Goal: Task Accomplishment & Management: Manage account settings

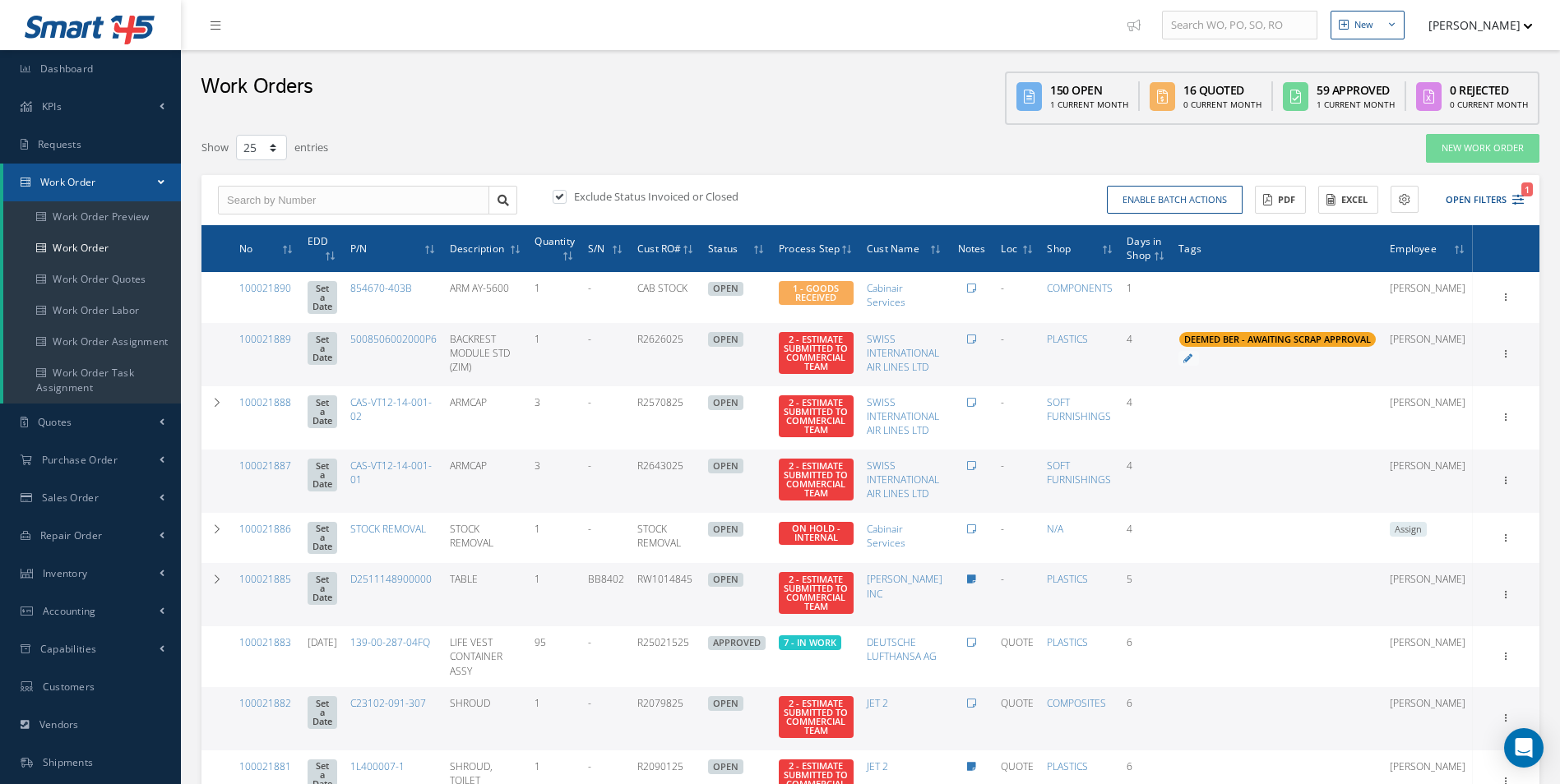
select select "25"
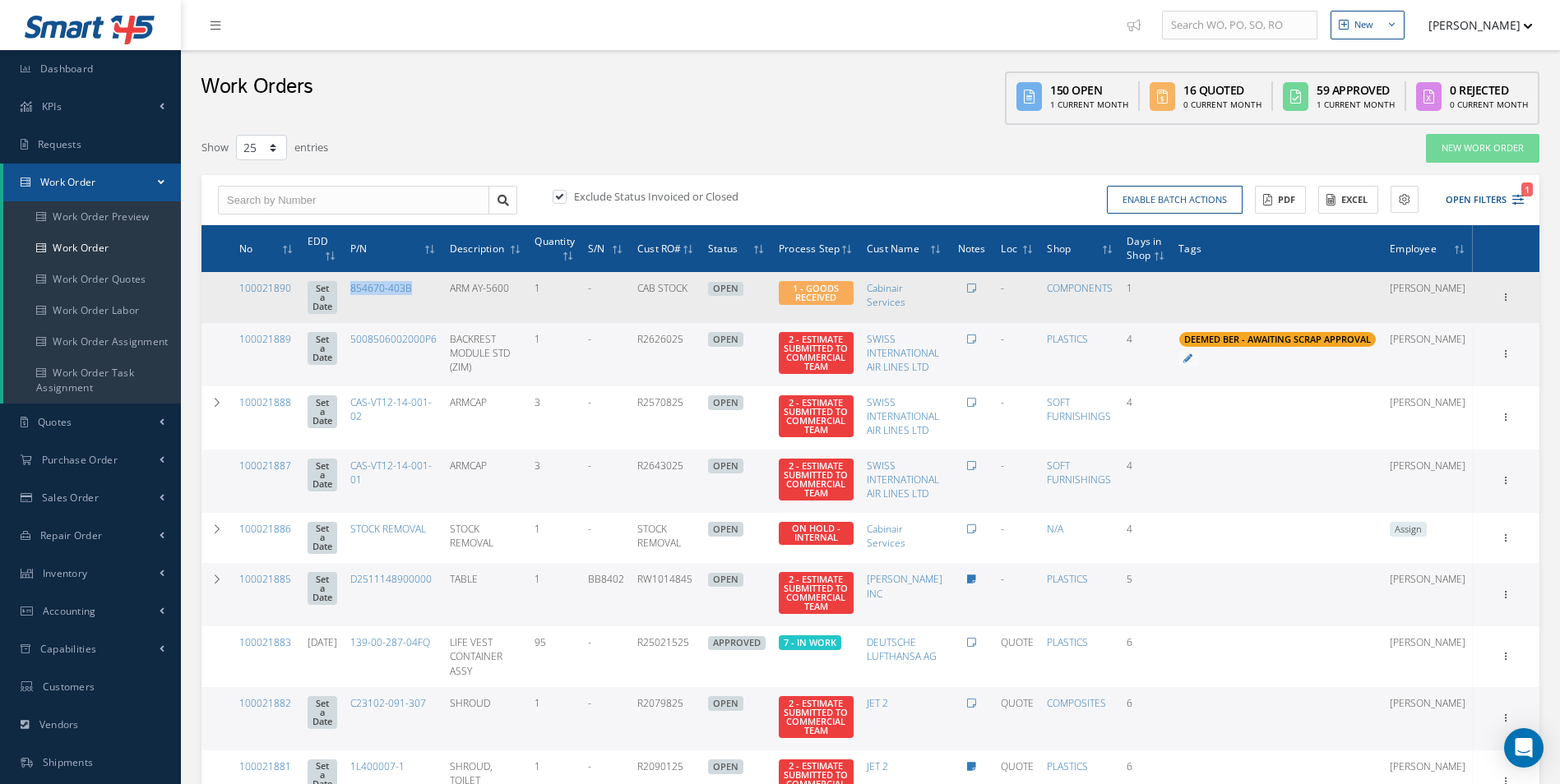
click at [431, 296] on td "854670-403B" at bounding box center [393, 297] width 99 height 51
drag, startPoint x: 447, startPoint y: 283, endPoint x: 372, endPoint y: 290, distance: 75.3
click at [372, 290] on td "854670-403B" at bounding box center [393, 297] width 99 height 51
copy link "854670-403B"
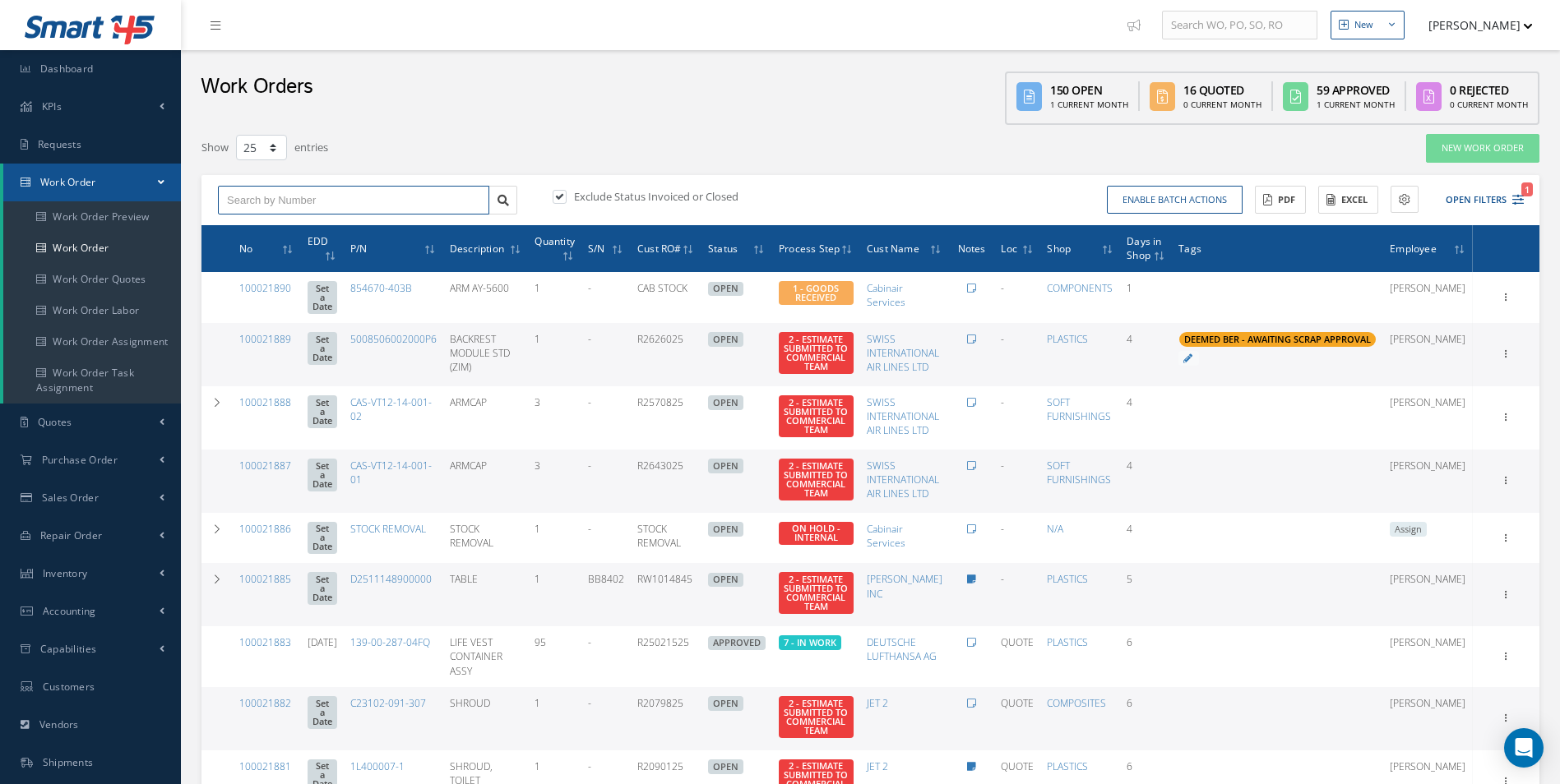
click at [260, 205] on input "text" at bounding box center [353, 201] width 271 height 30
type input "100021867"
click at [275, 231] on span "100021867" at bounding box center [251, 229] width 50 height 11
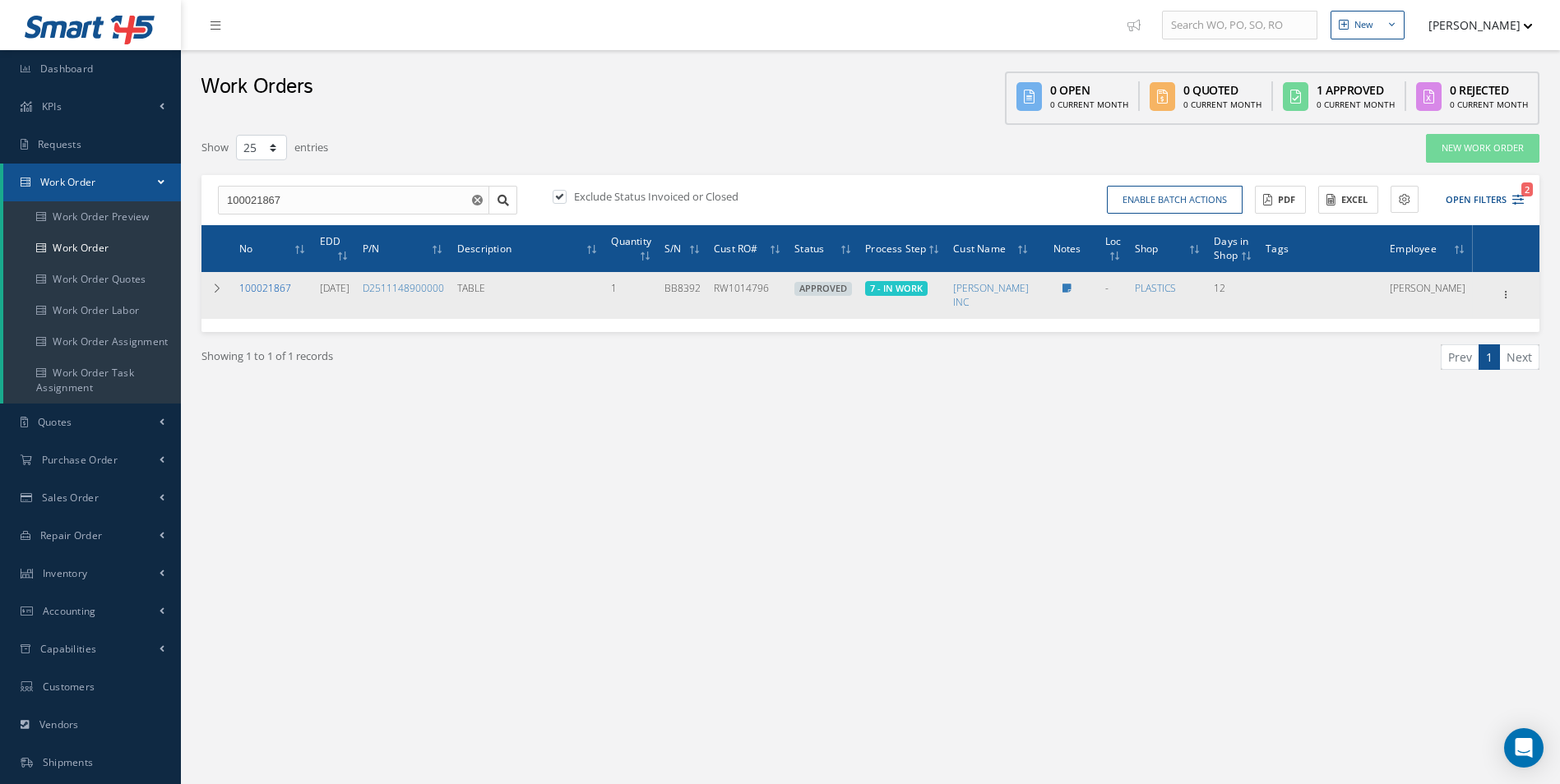
click at [260, 285] on link "100021867" at bounding box center [265, 288] width 52 height 14
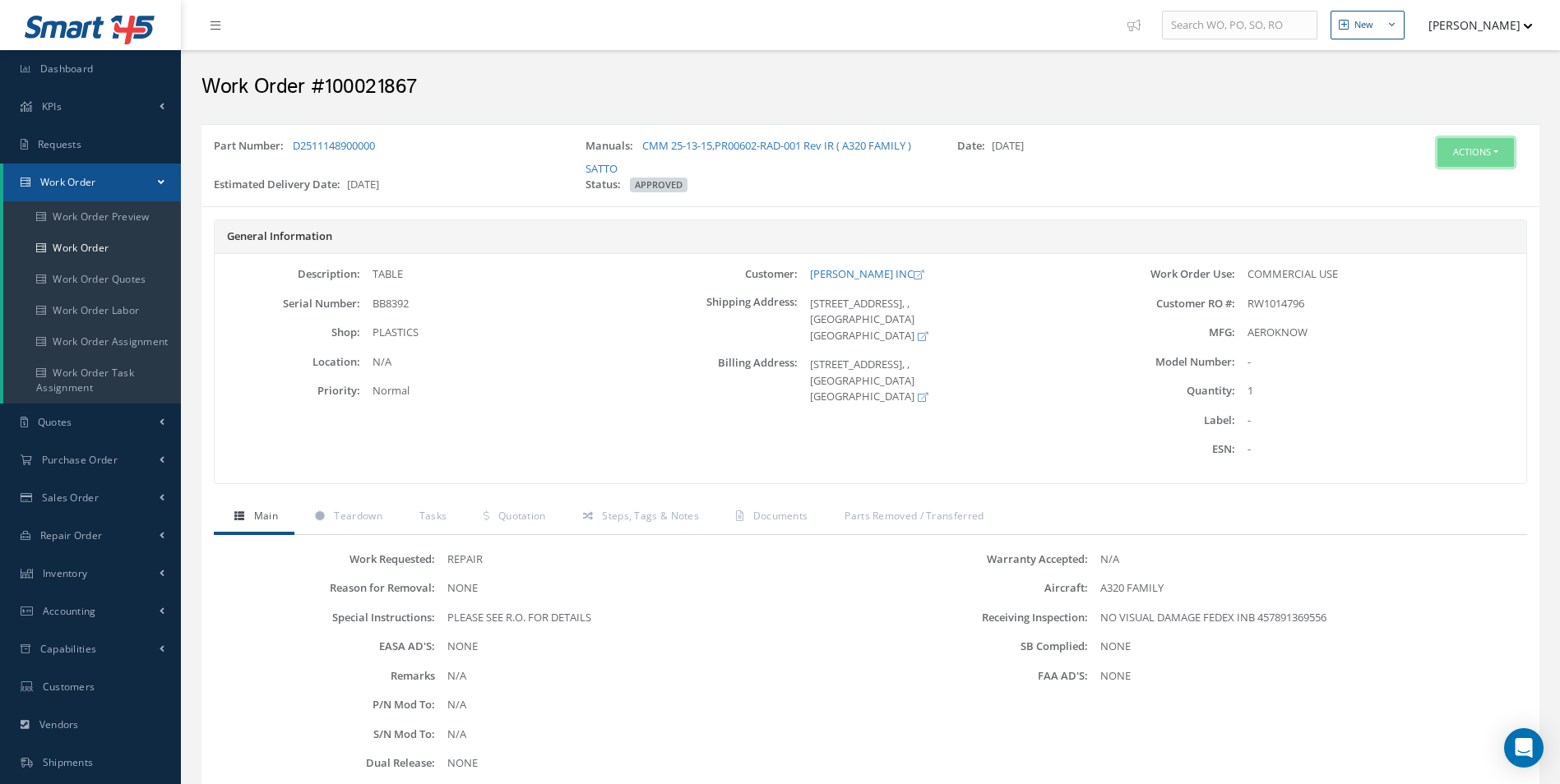
click at [1449, 158] on button "Actions" at bounding box center [1476, 152] width 77 height 29
click at [1424, 200] on link "Invoicing" at bounding box center [1450, 206] width 131 height 23
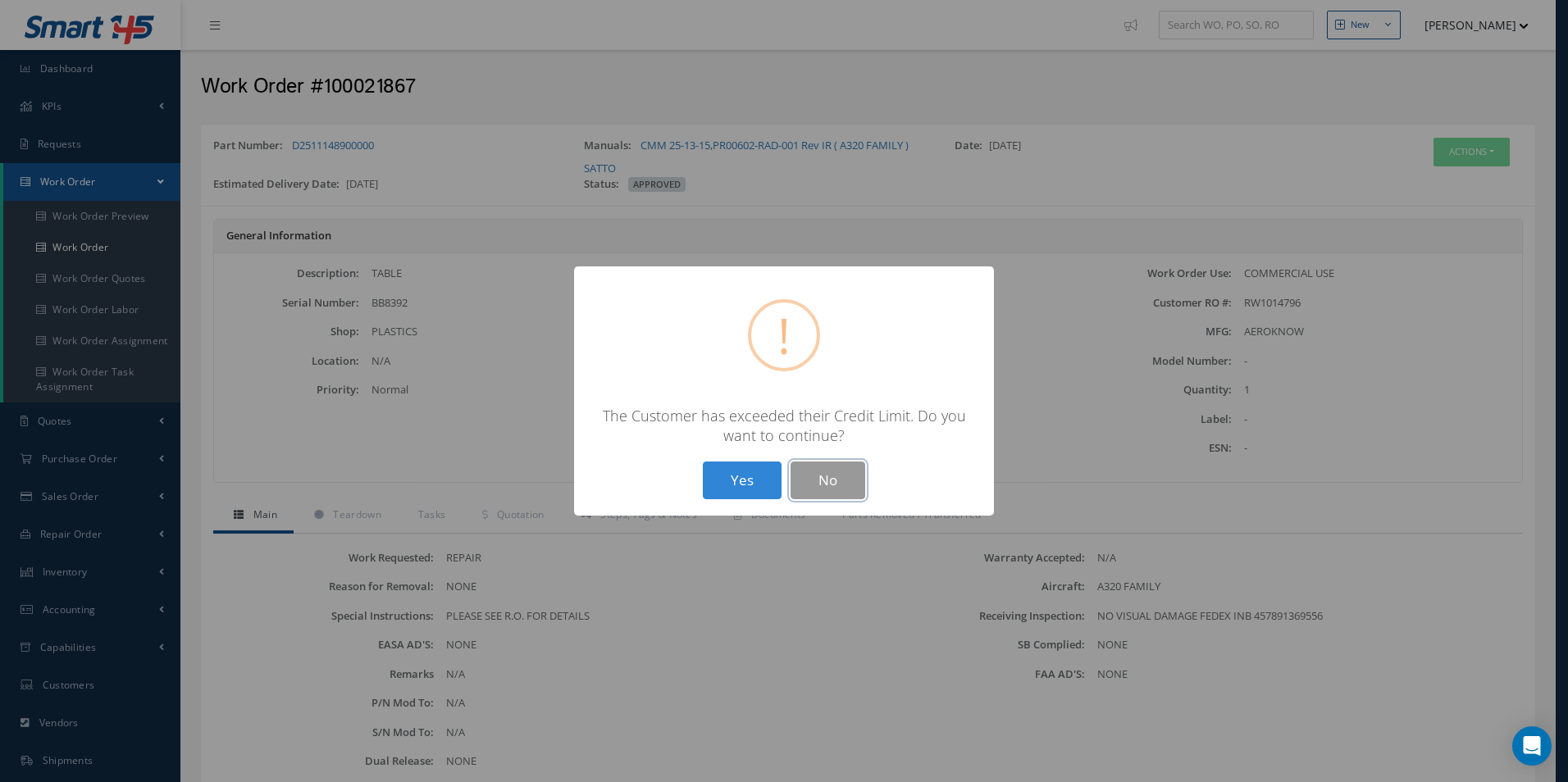
click at [854, 488] on button "No" at bounding box center [828, 481] width 75 height 38
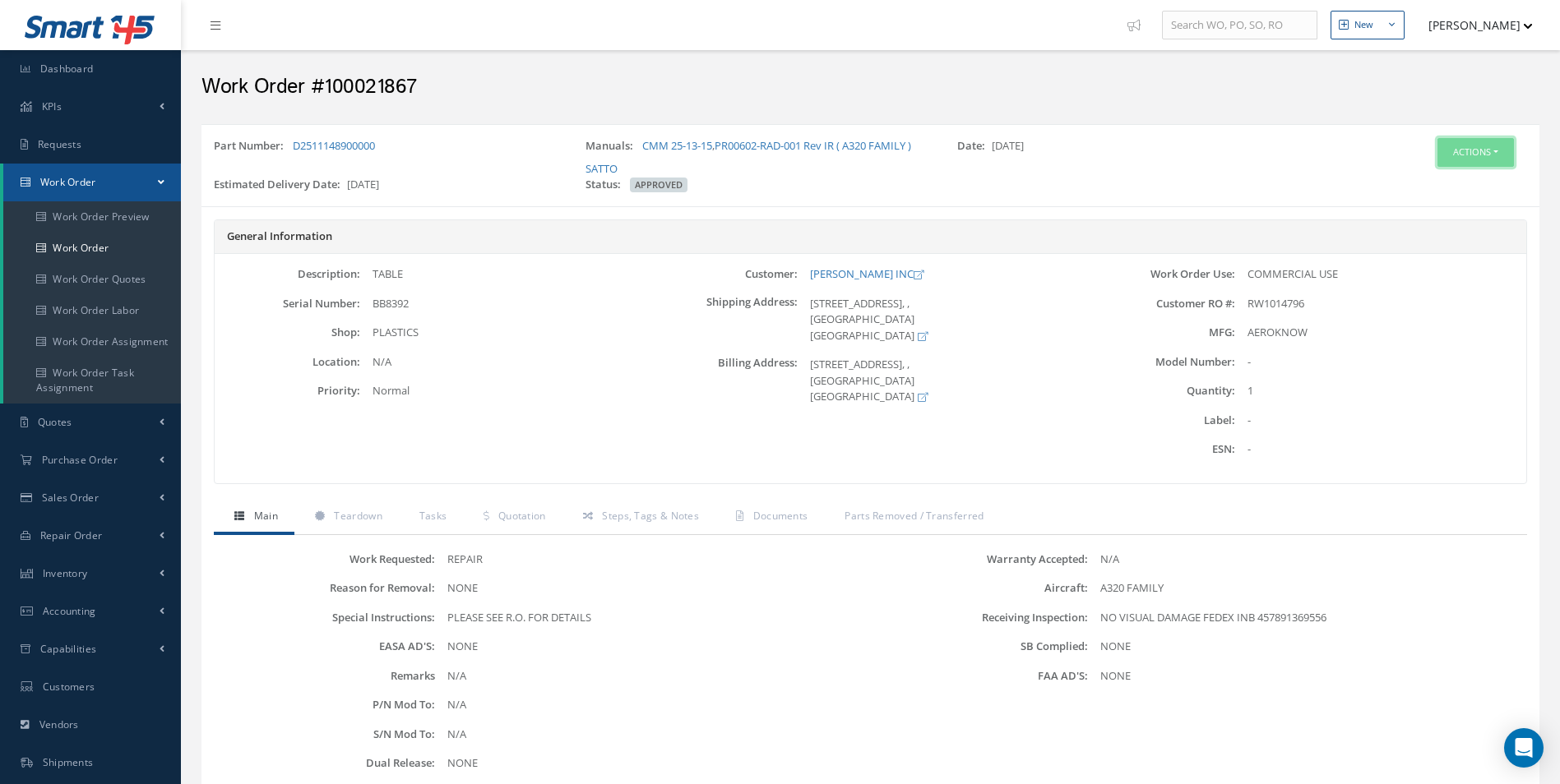
click at [1480, 160] on button "Actions" at bounding box center [1476, 152] width 77 height 29
click at [1431, 177] on link "Edit" at bounding box center [1450, 184] width 131 height 23
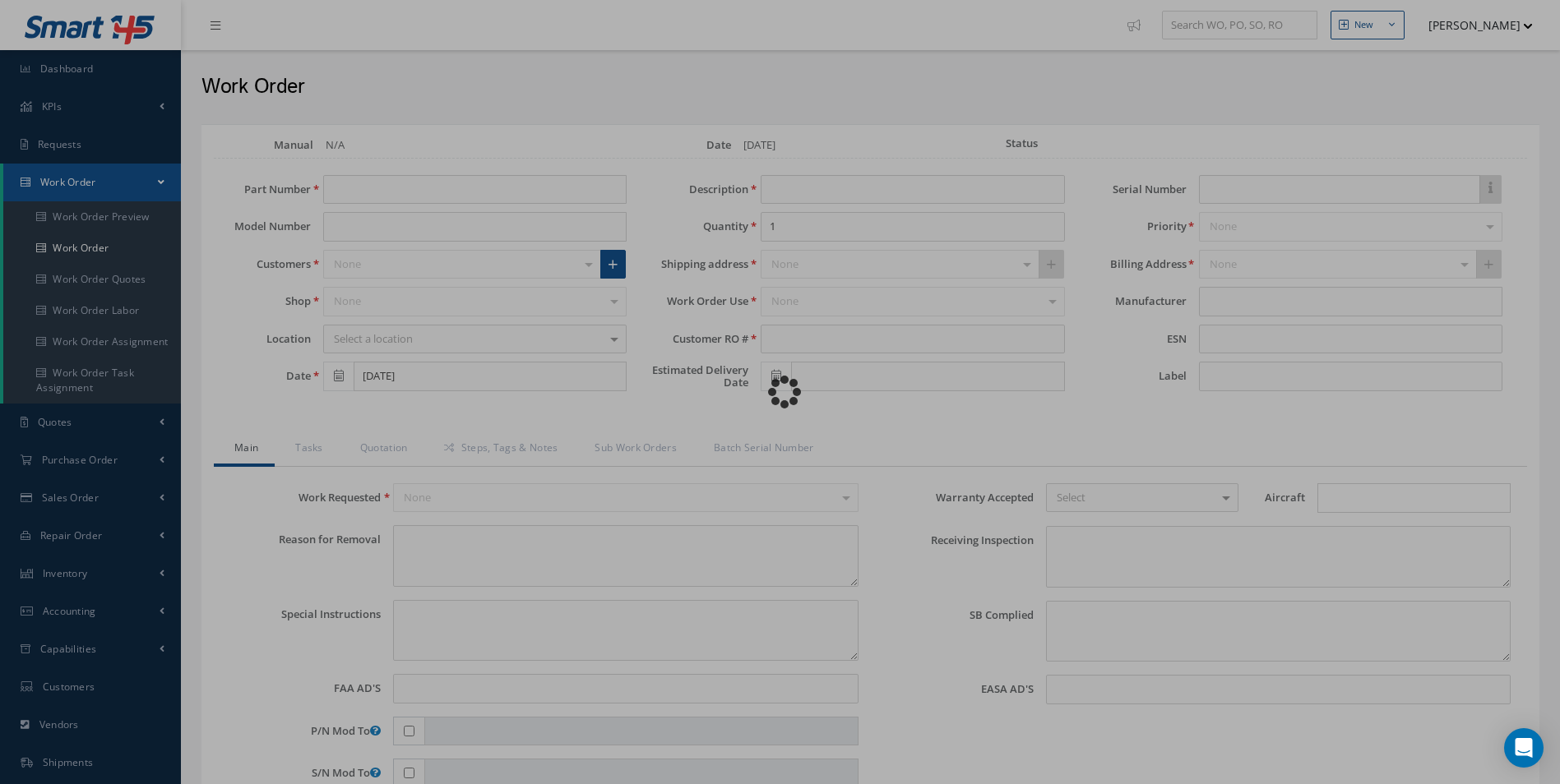
type input "D2511148900000"
type input "08/21/2025"
type input "TABLE"
type input "RW1014796"
type input "[DATE]"
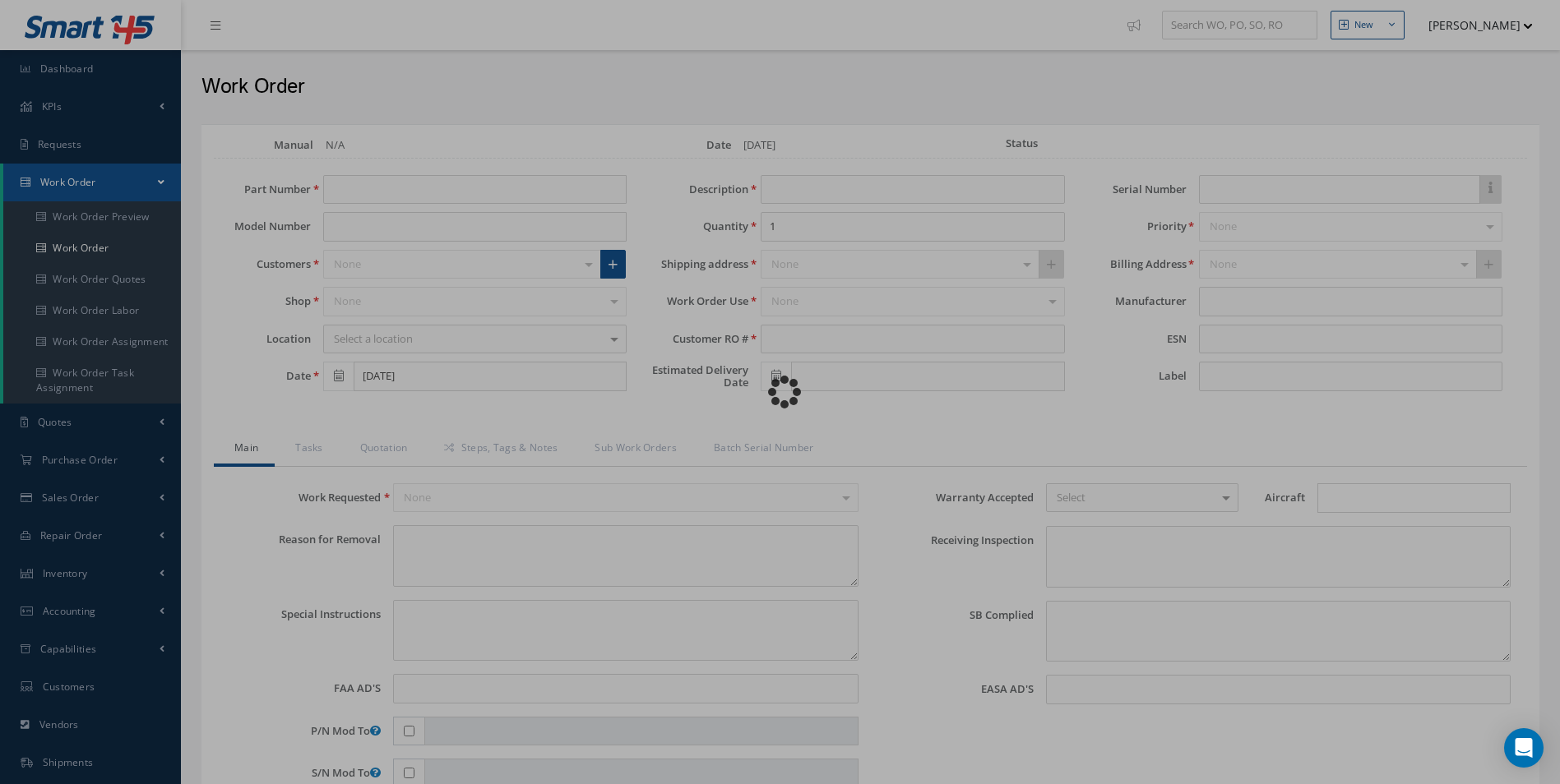
type input "BB8392"
type textarea "NONE"
type textarea "PLEASE SEE R.O. FOR DETAILS"
type input "NONE"
type textarea "NO VISUAL DAMAGE FEDEX INB 457891369556"
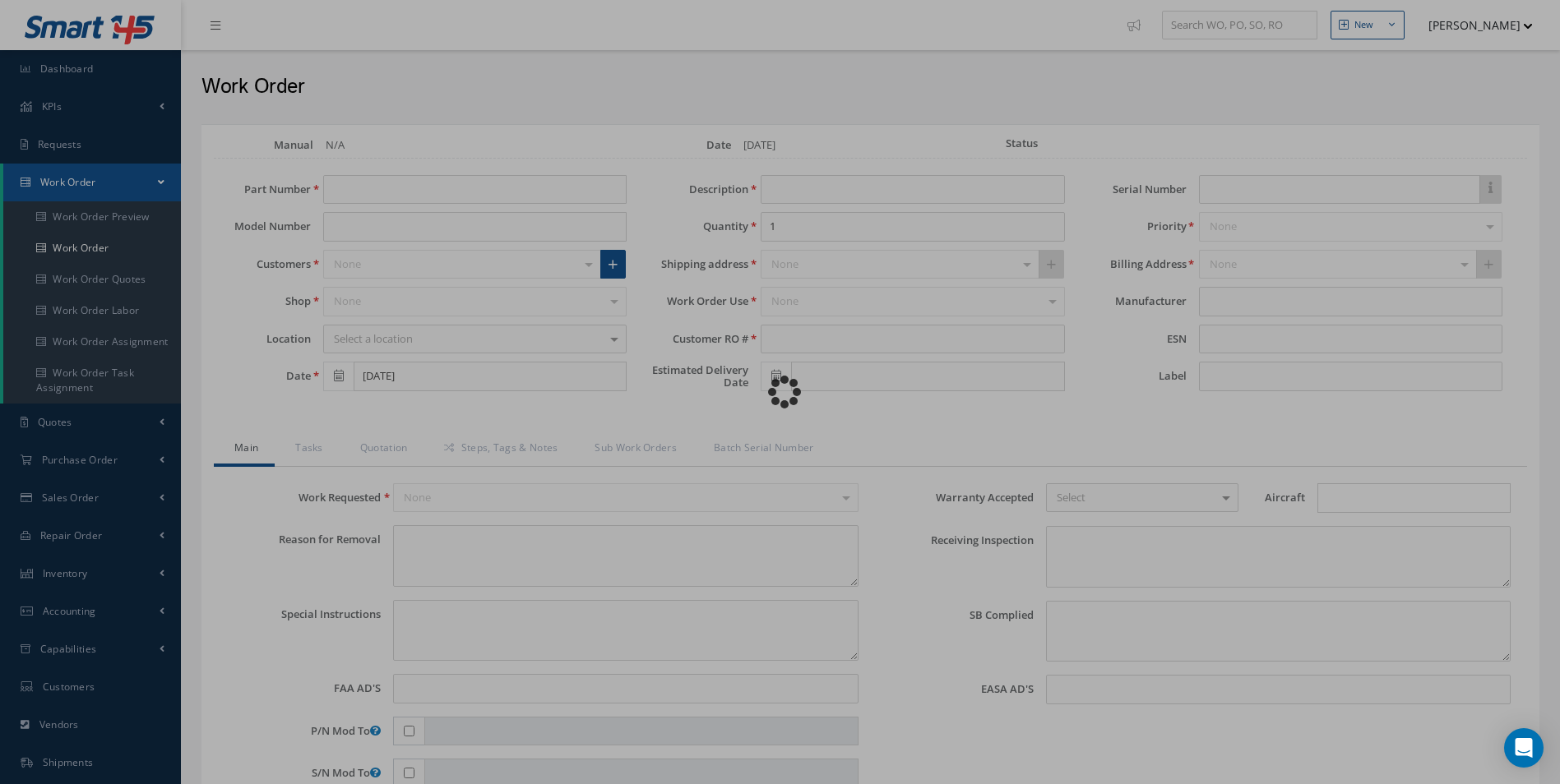
type textarea "NONE"
type input "NONE"
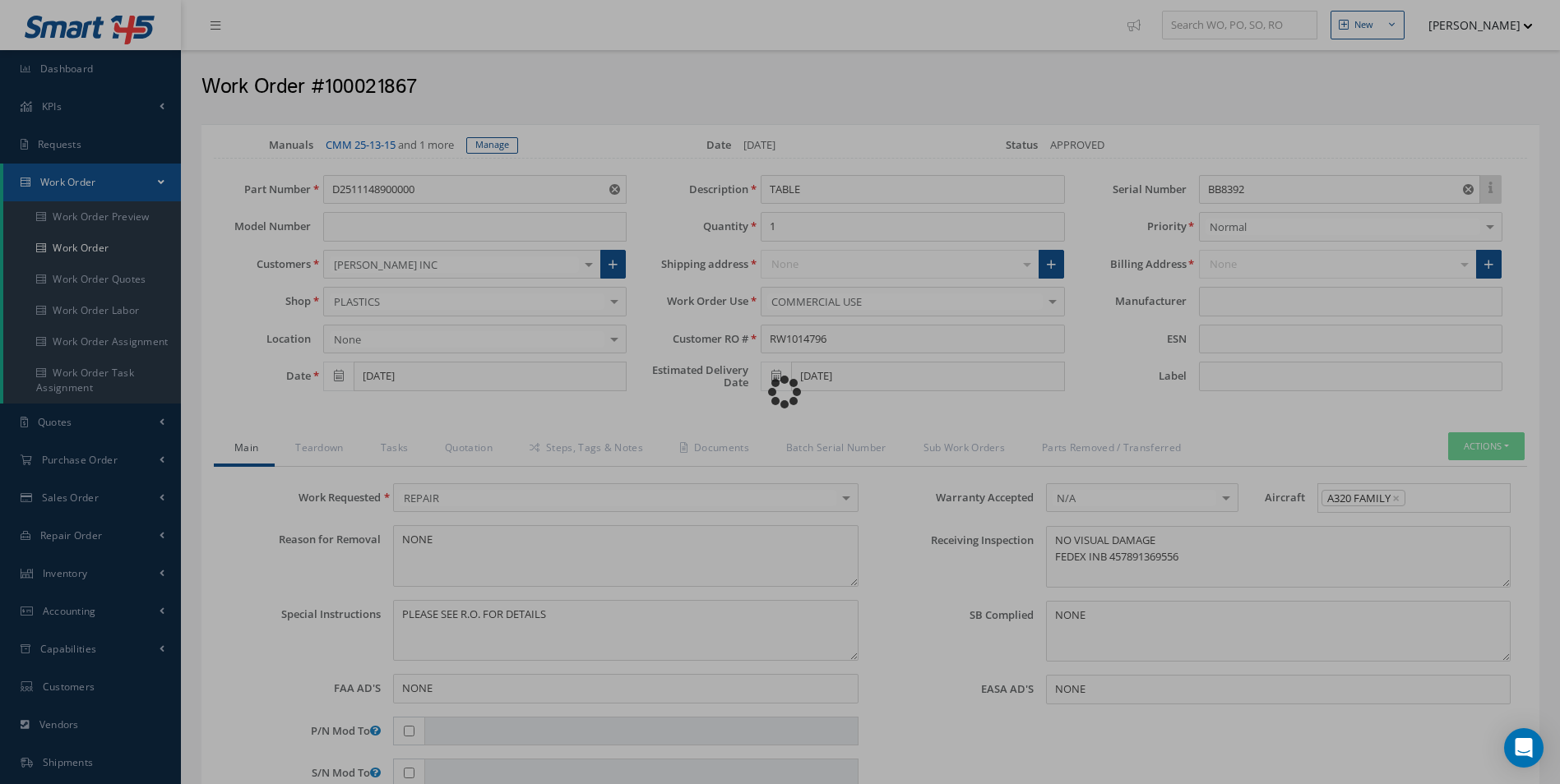
type input "AEROKNOW"
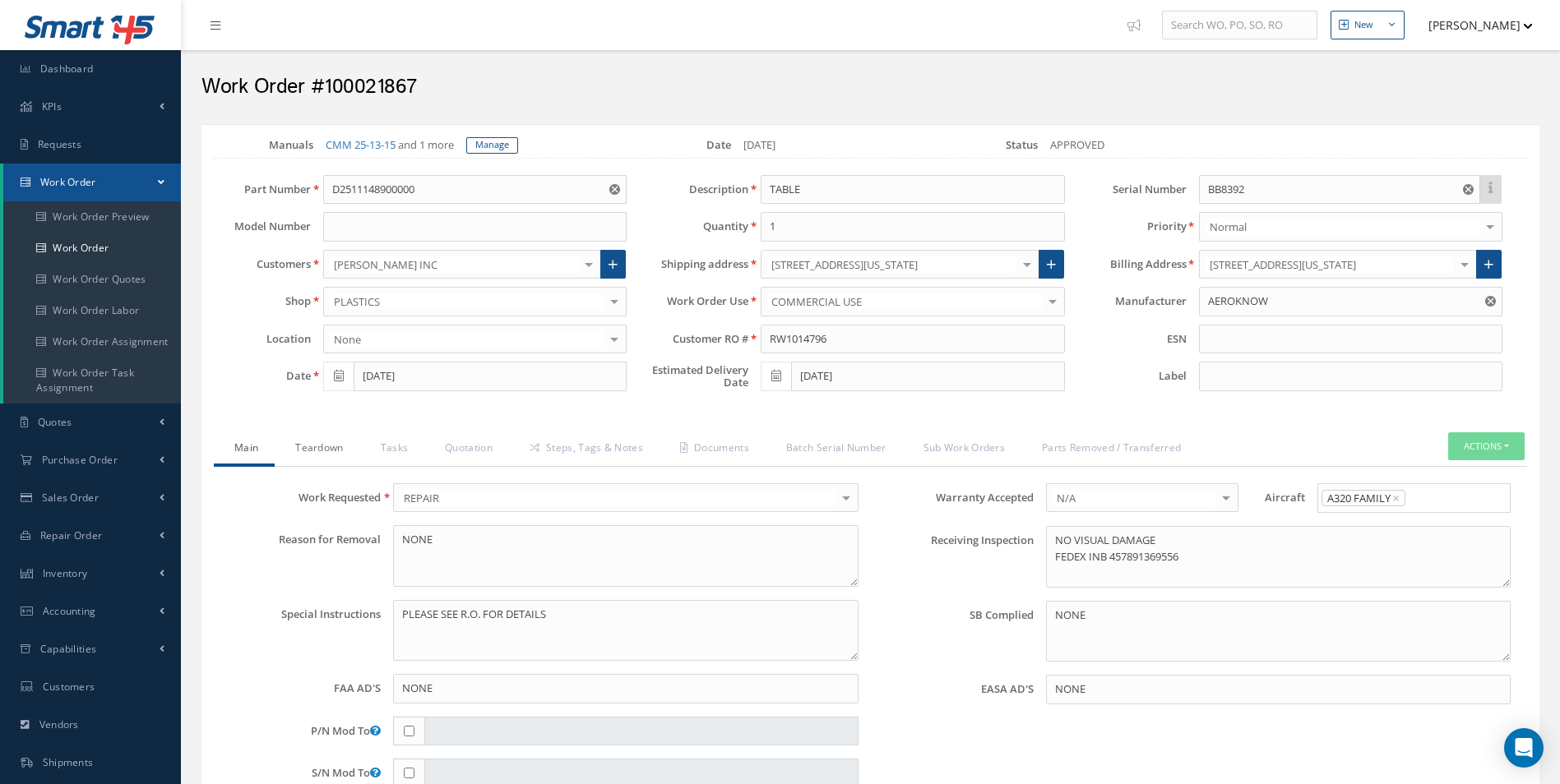
click at [322, 448] on link "Teardown" at bounding box center [317, 449] width 84 height 35
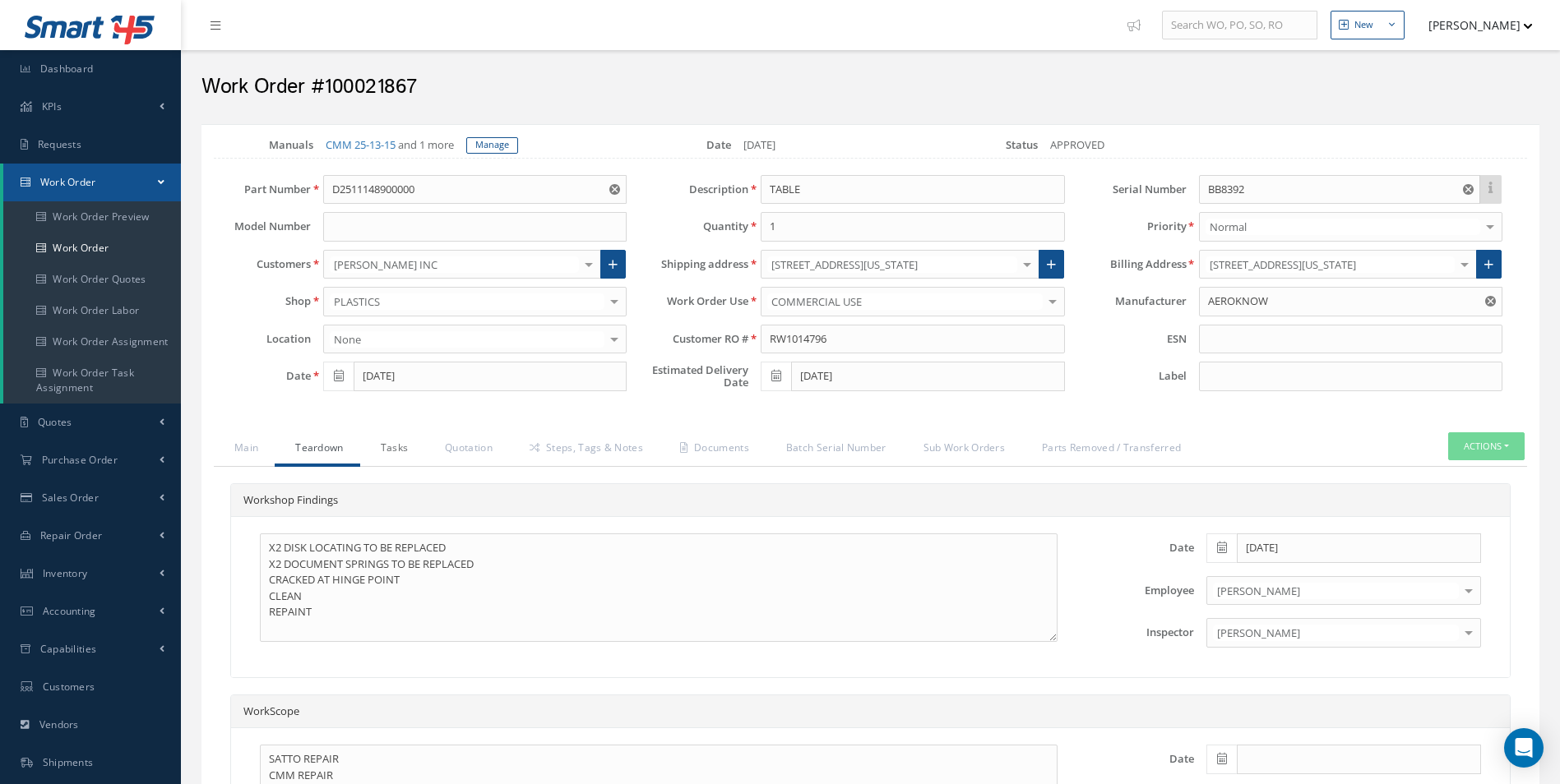
click at [410, 440] on link "Tasks" at bounding box center [392, 449] width 65 height 35
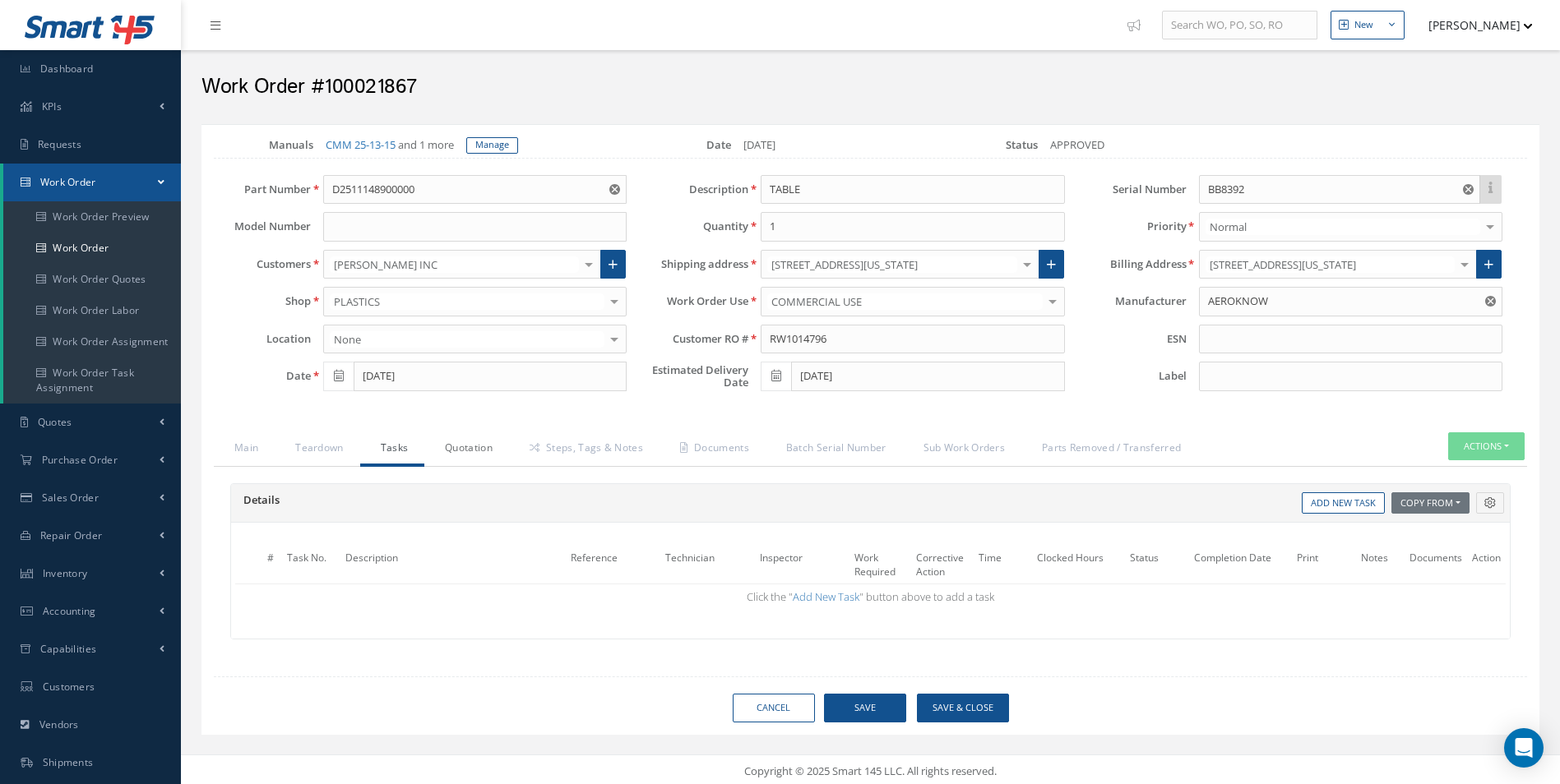
click at [455, 444] on link "Quotation" at bounding box center [466, 449] width 84 height 35
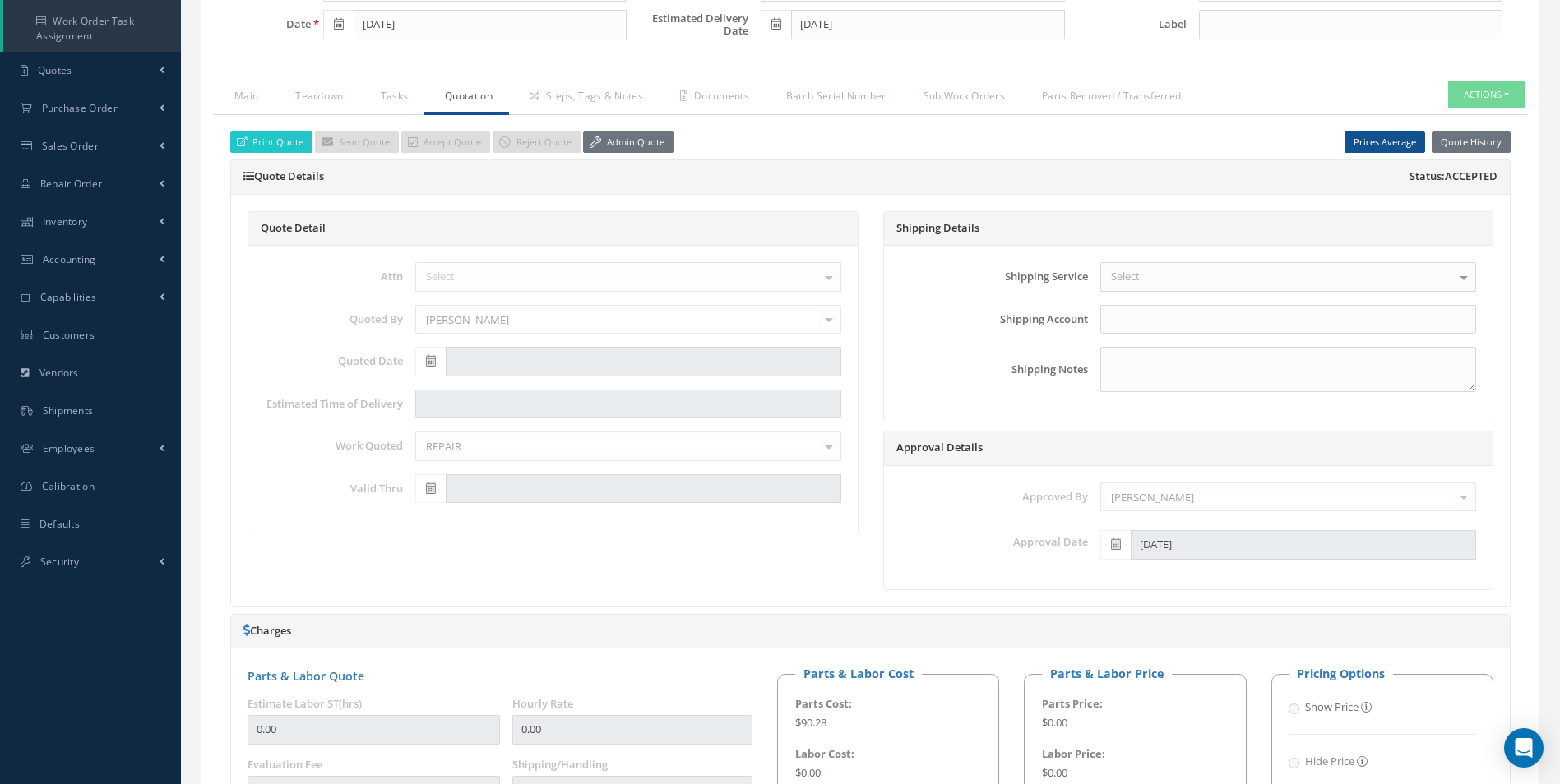
scroll to position [164, 0]
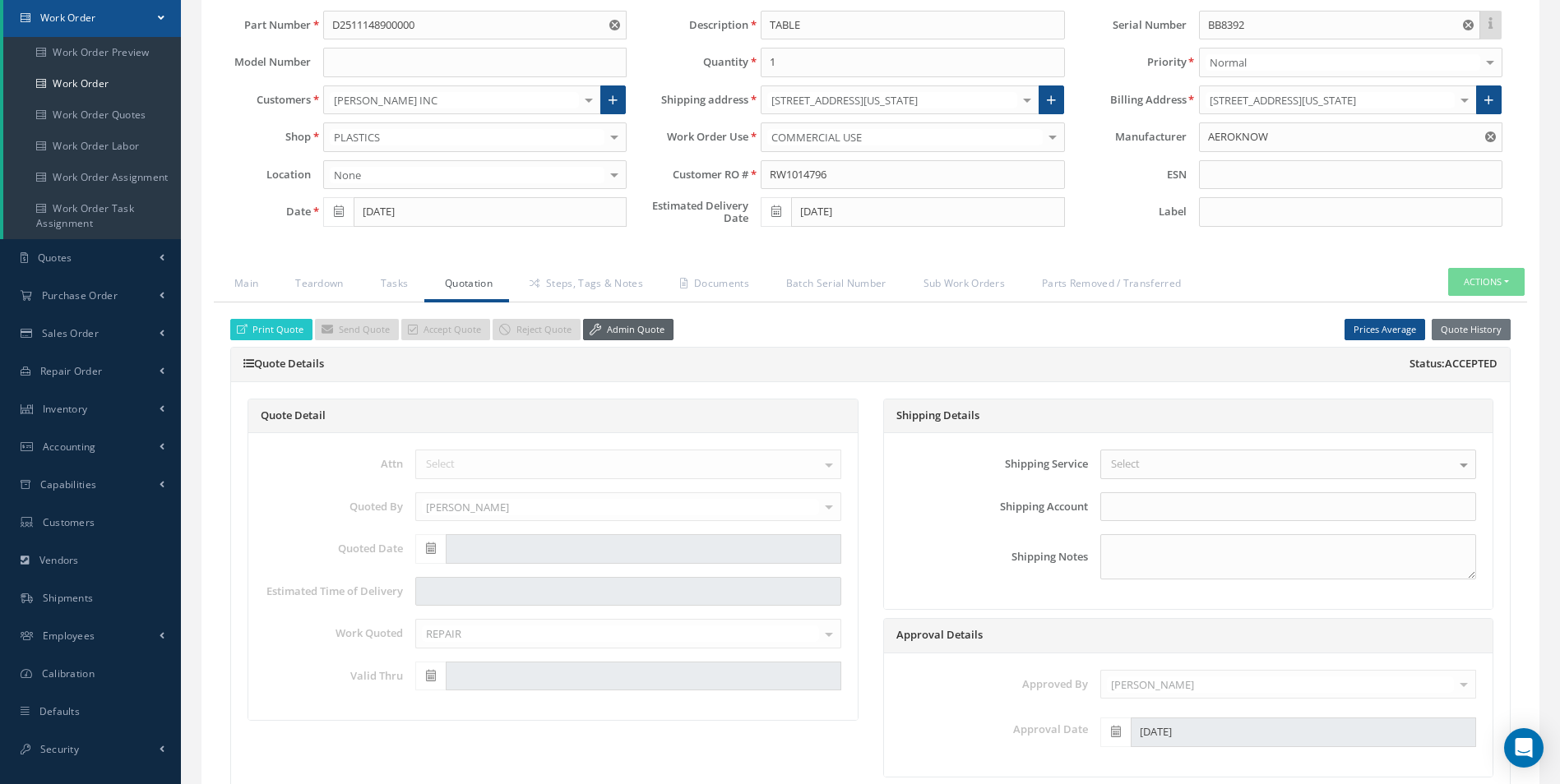
click at [643, 339] on link "Admin Quote" at bounding box center [629, 330] width 90 height 23
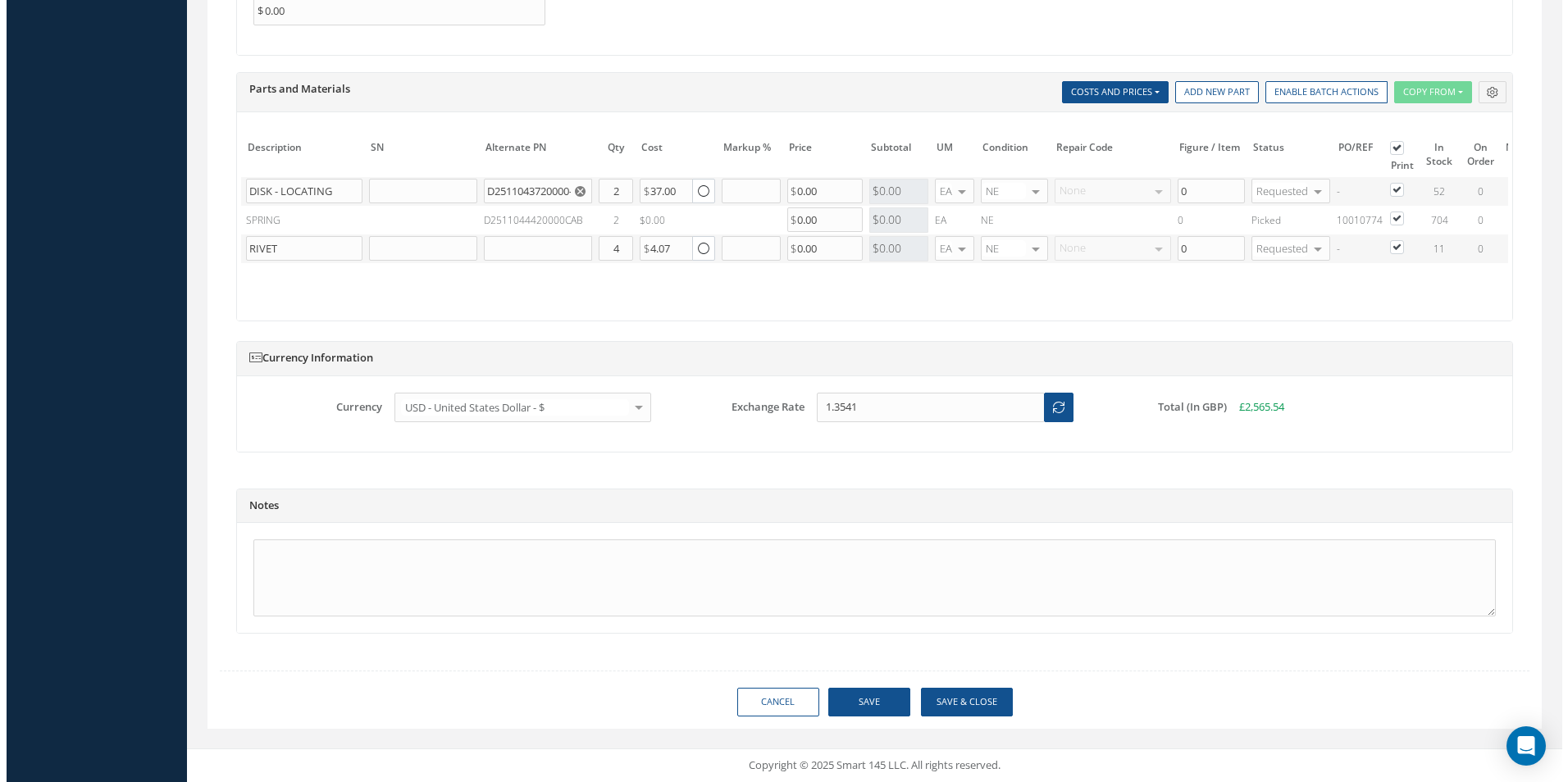
scroll to position [0, 254]
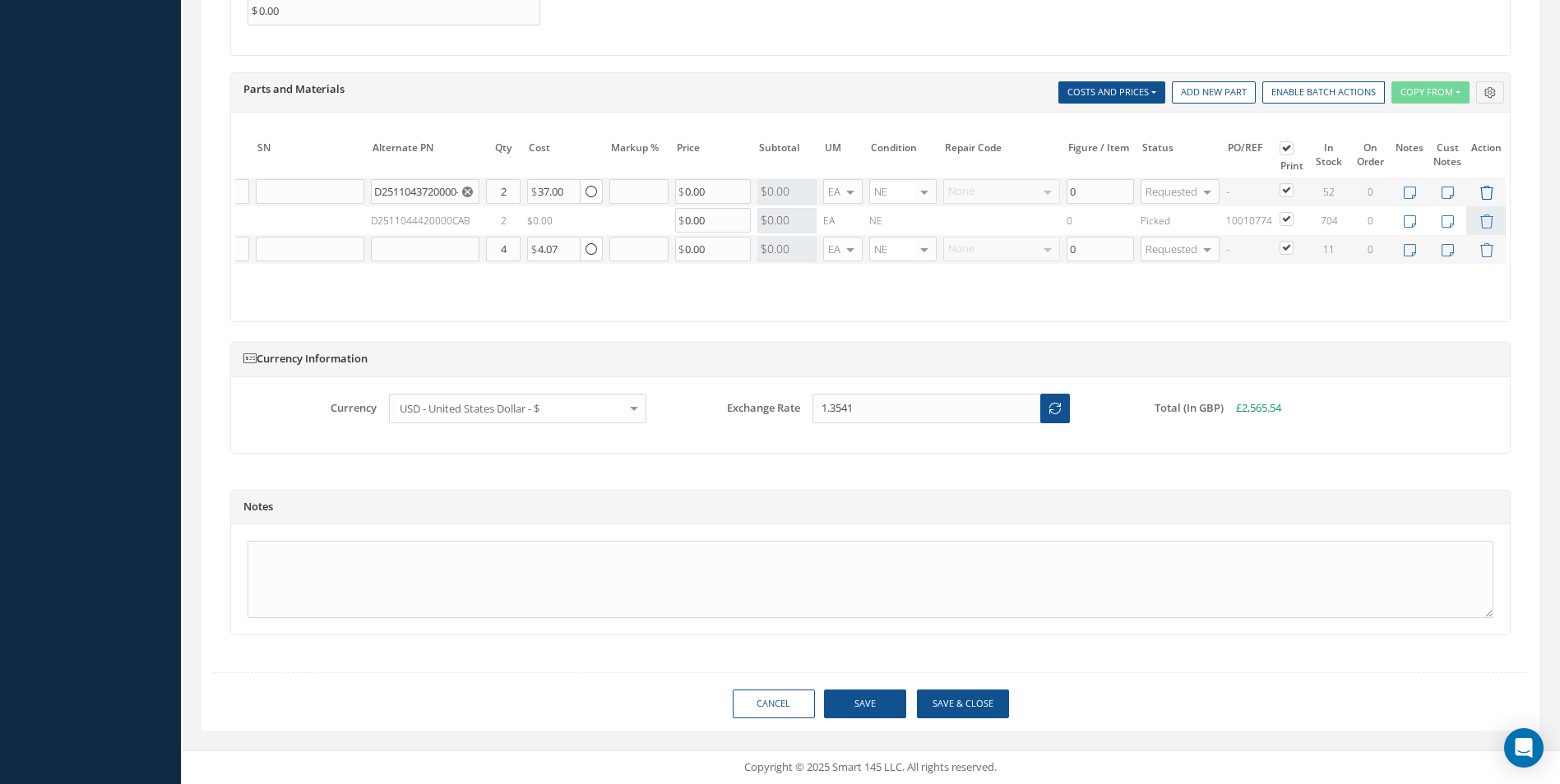
click at [1484, 186] on icon at bounding box center [1486, 192] width 14 height 14
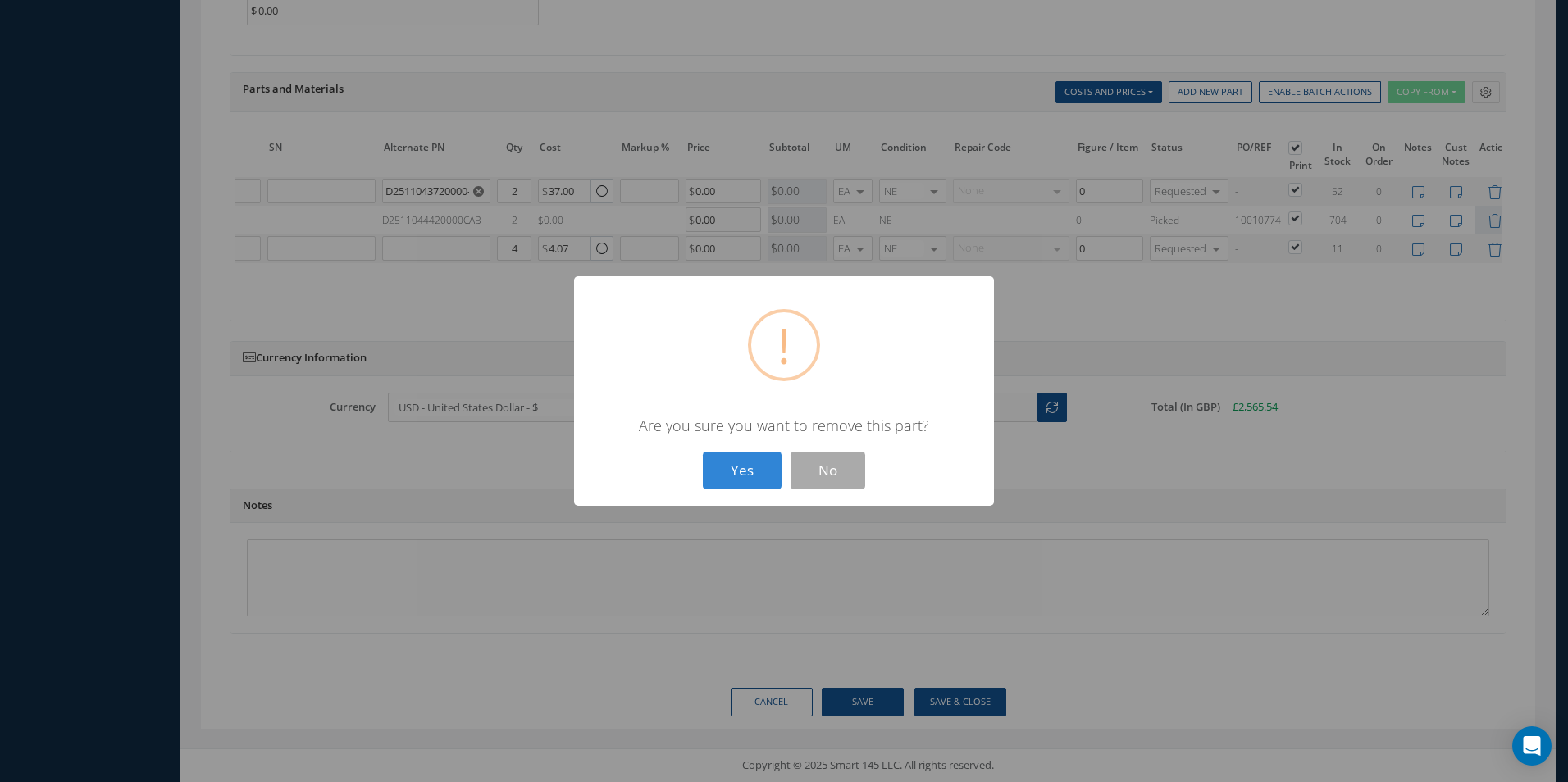
click at [703, 452] on button "Yes" at bounding box center [742, 471] width 79 height 38
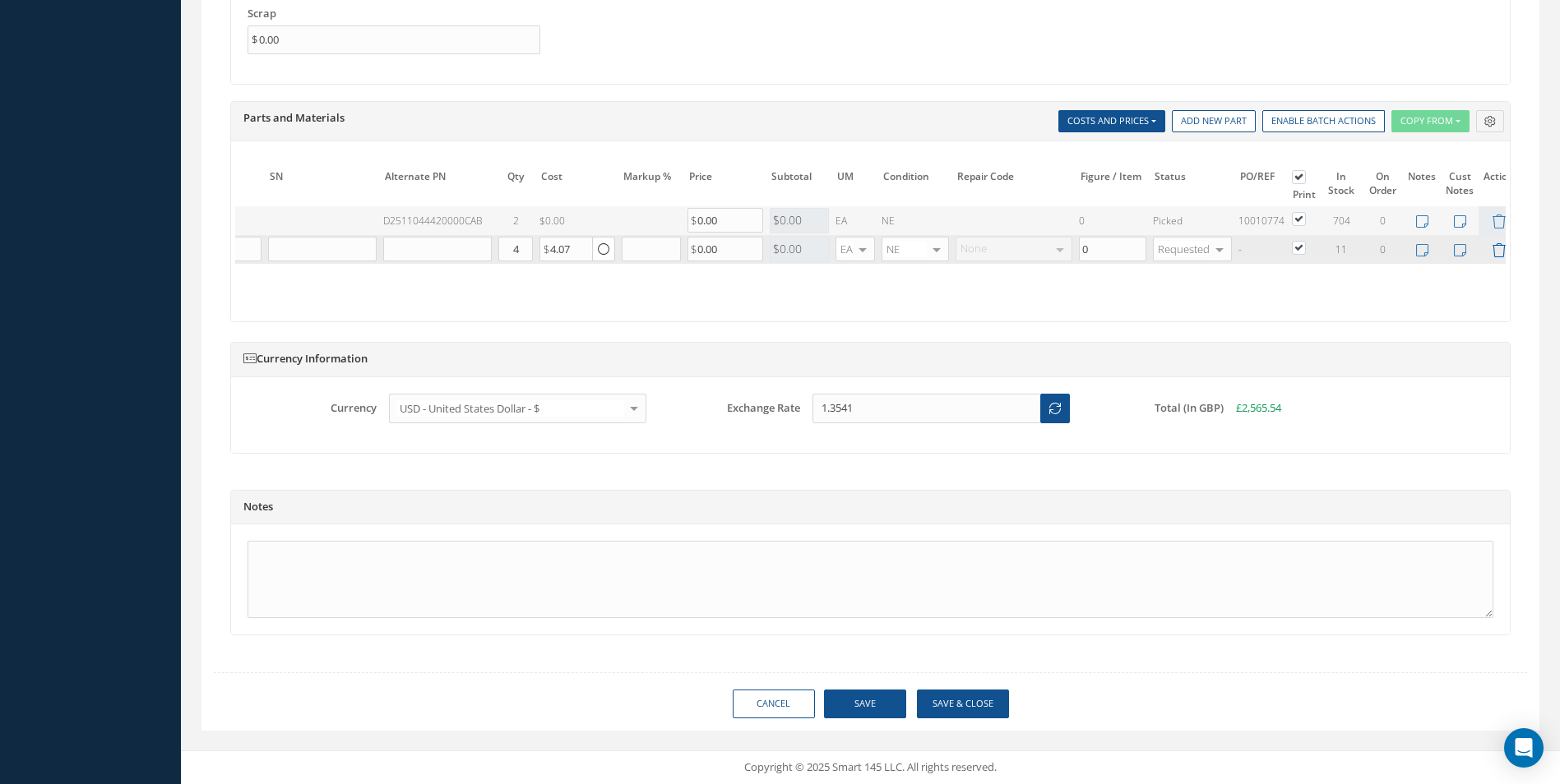
click at [1498, 243] on icon at bounding box center [1498, 249] width 14 height 14
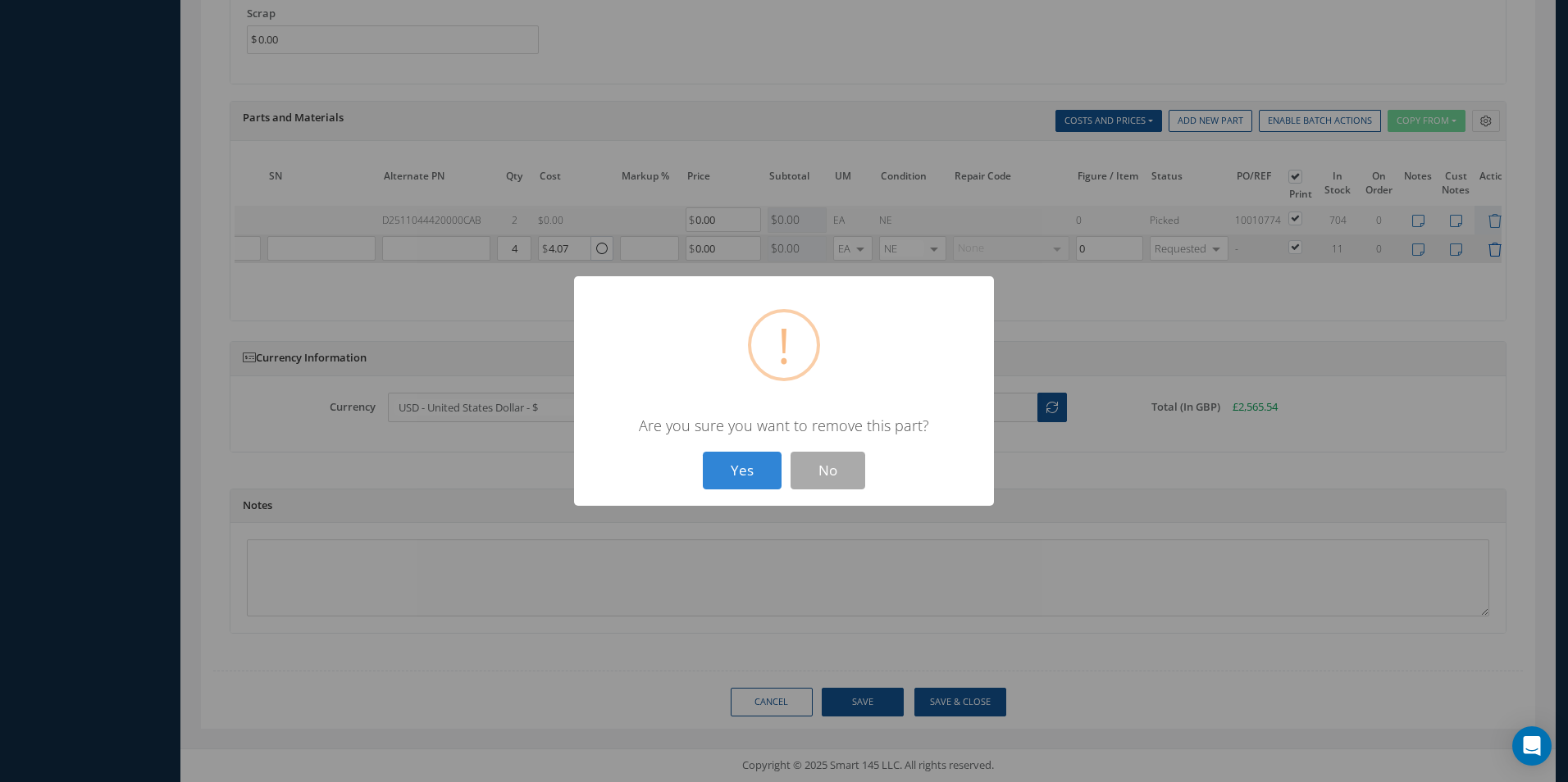
click at [703, 452] on button "Yes" at bounding box center [742, 471] width 79 height 38
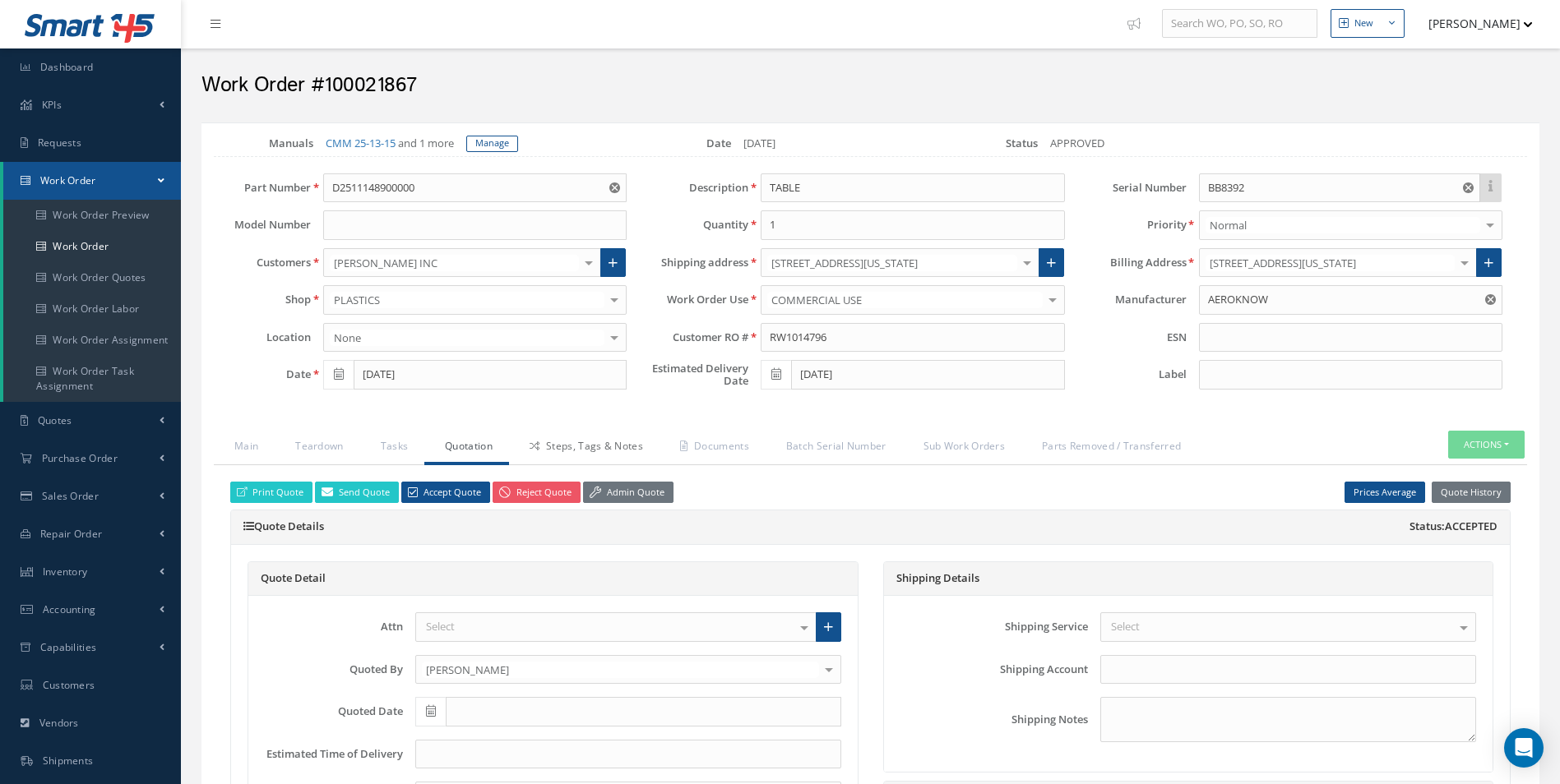
scroll to position [0, 0]
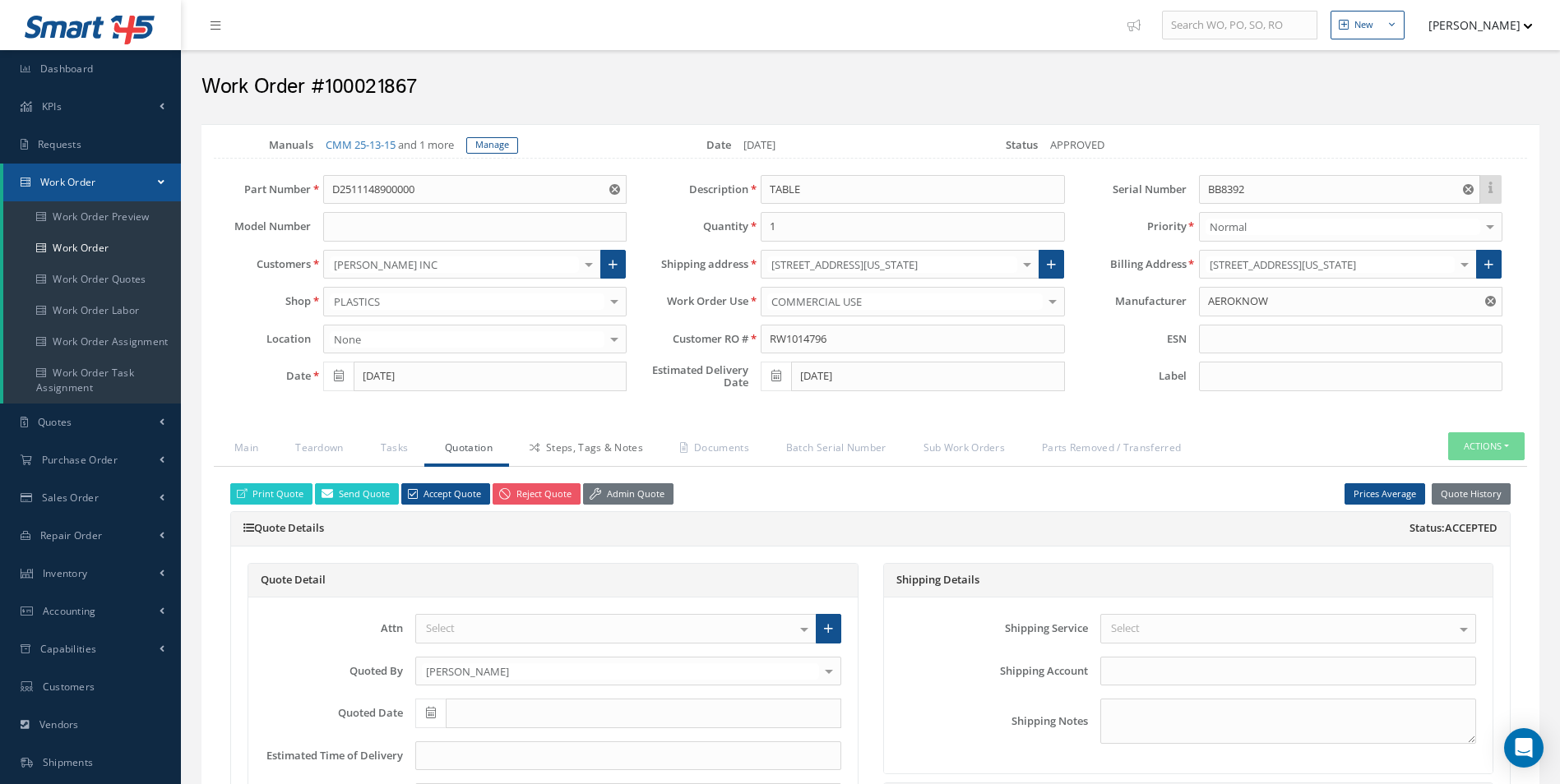
click at [567, 448] on link "Steps, Tags & Notes" at bounding box center [584, 449] width 150 height 35
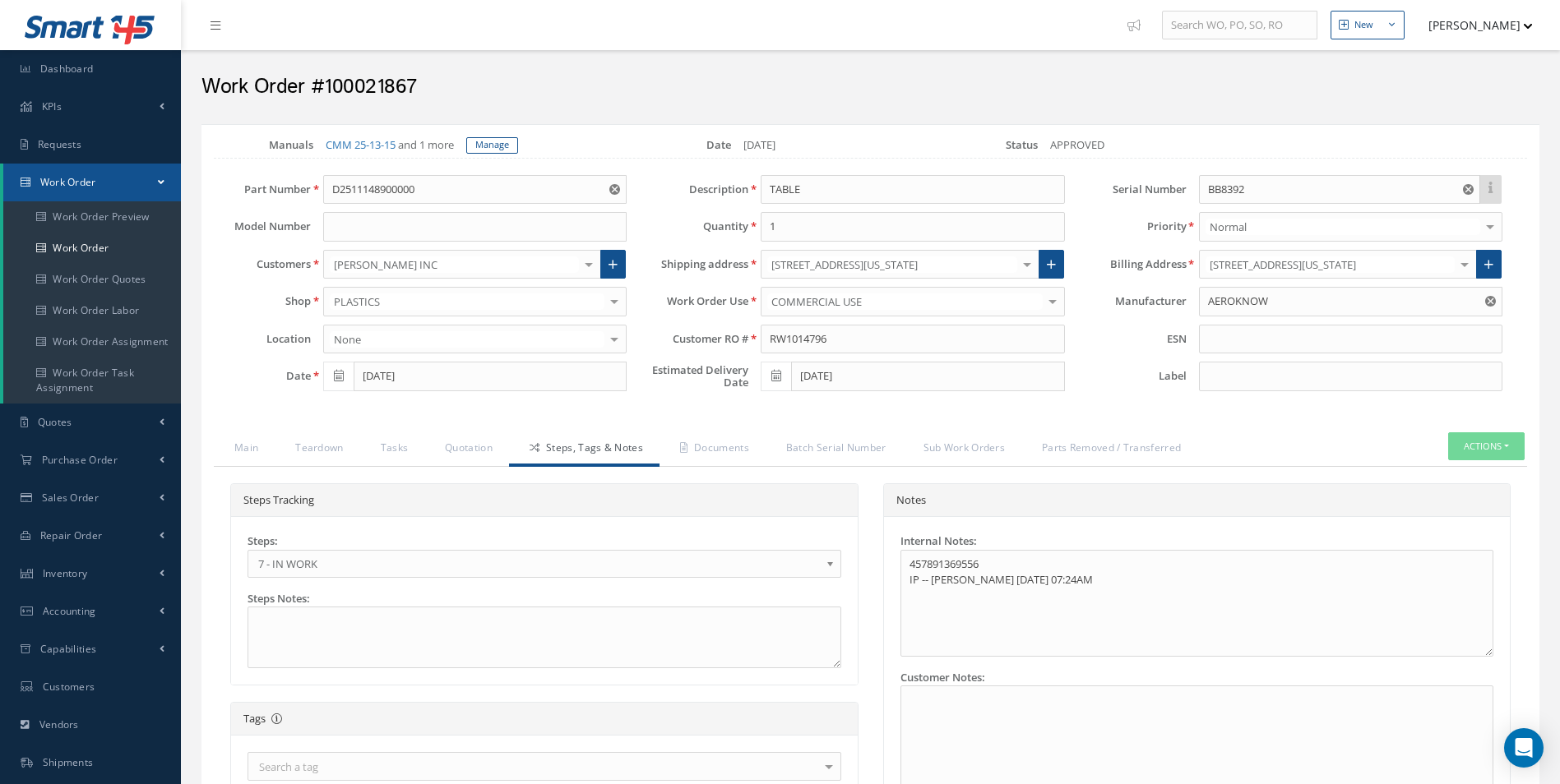
click at [359, 572] on span "7 - IN WORK" at bounding box center [538, 564] width 562 height 20
drag, startPoint x: 684, startPoint y: 460, endPoint x: 693, endPoint y: 458, distance: 9.2
click at [684, 460] on link "Documents" at bounding box center [712, 449] width 106 height 35
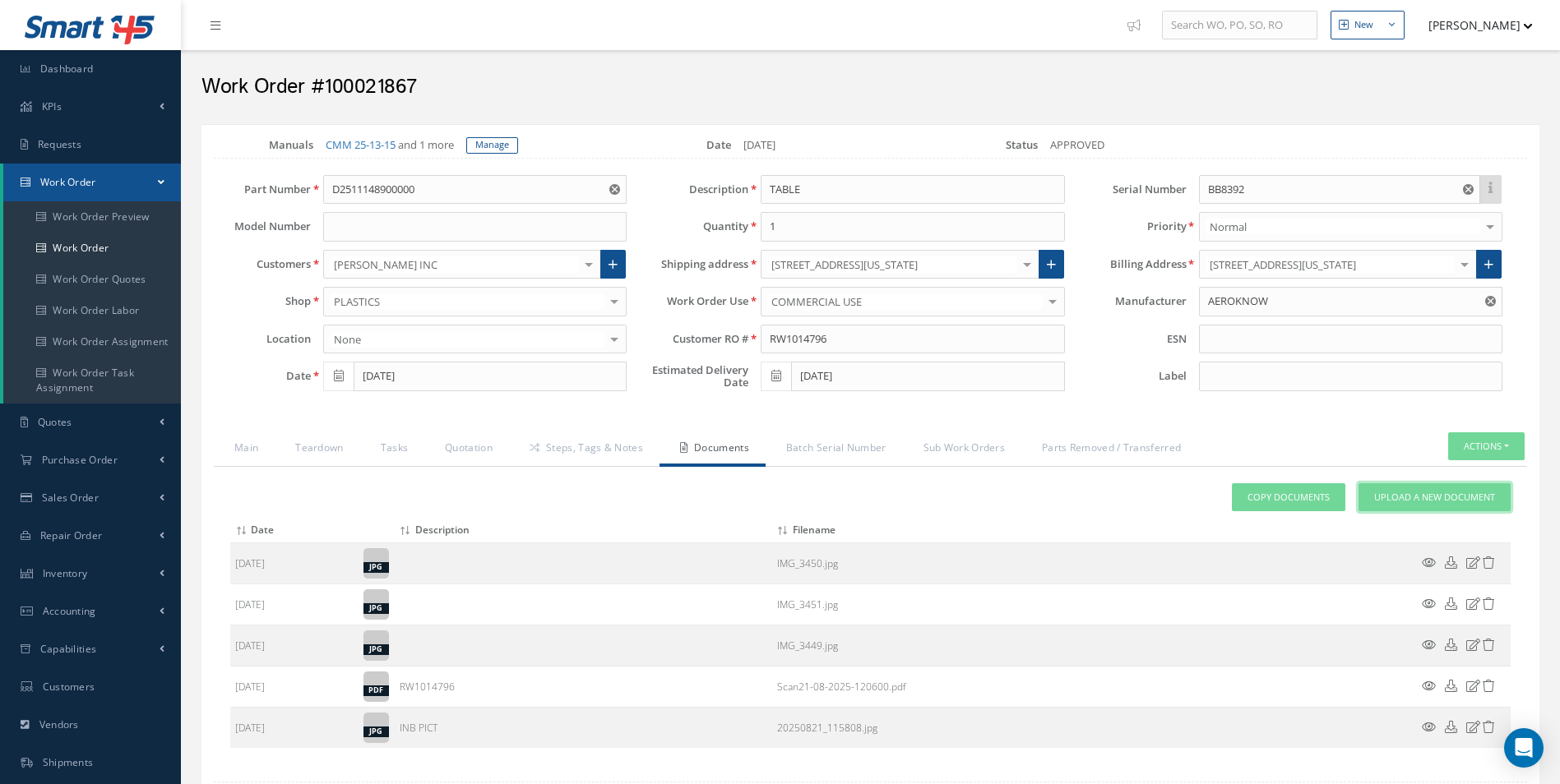
click at [1388, 493] on span "Upload a New Document" at bounding box center [1434, 497] width 121 height 14
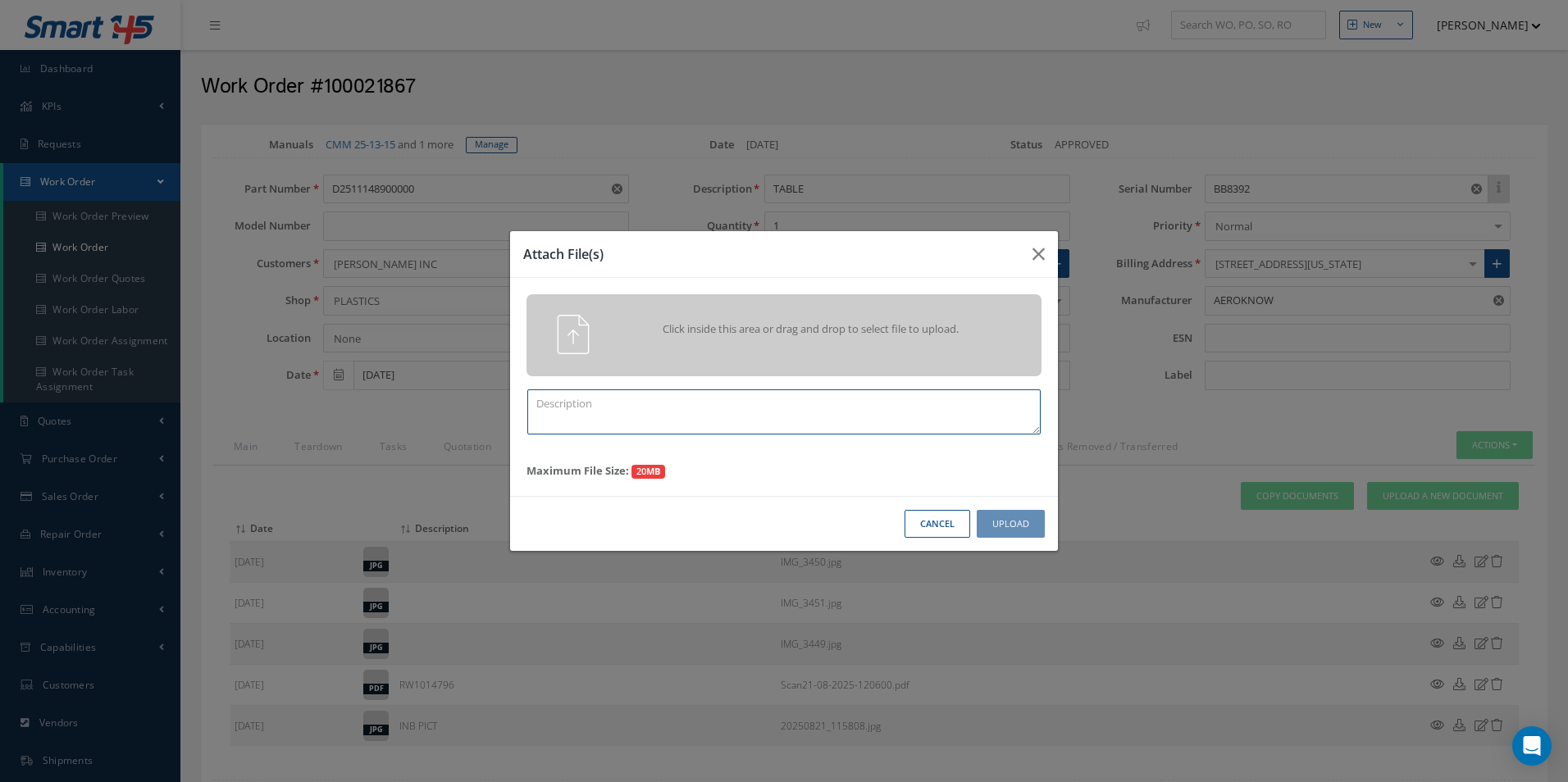
click at [678, 398] on textarea at bounding box center [784, 412] width 514 height 45
drag, startPoint x: 656, startPoint y: 397, endPoint x: 321, endPoint y: 400, distance: 335.0
click at [323, 400] on div "Attach File(s) Click inside this area or drag and drop to select file to upload…" at bounding box center [784, 391] width 1568 height 782
type textarea "FINISH"
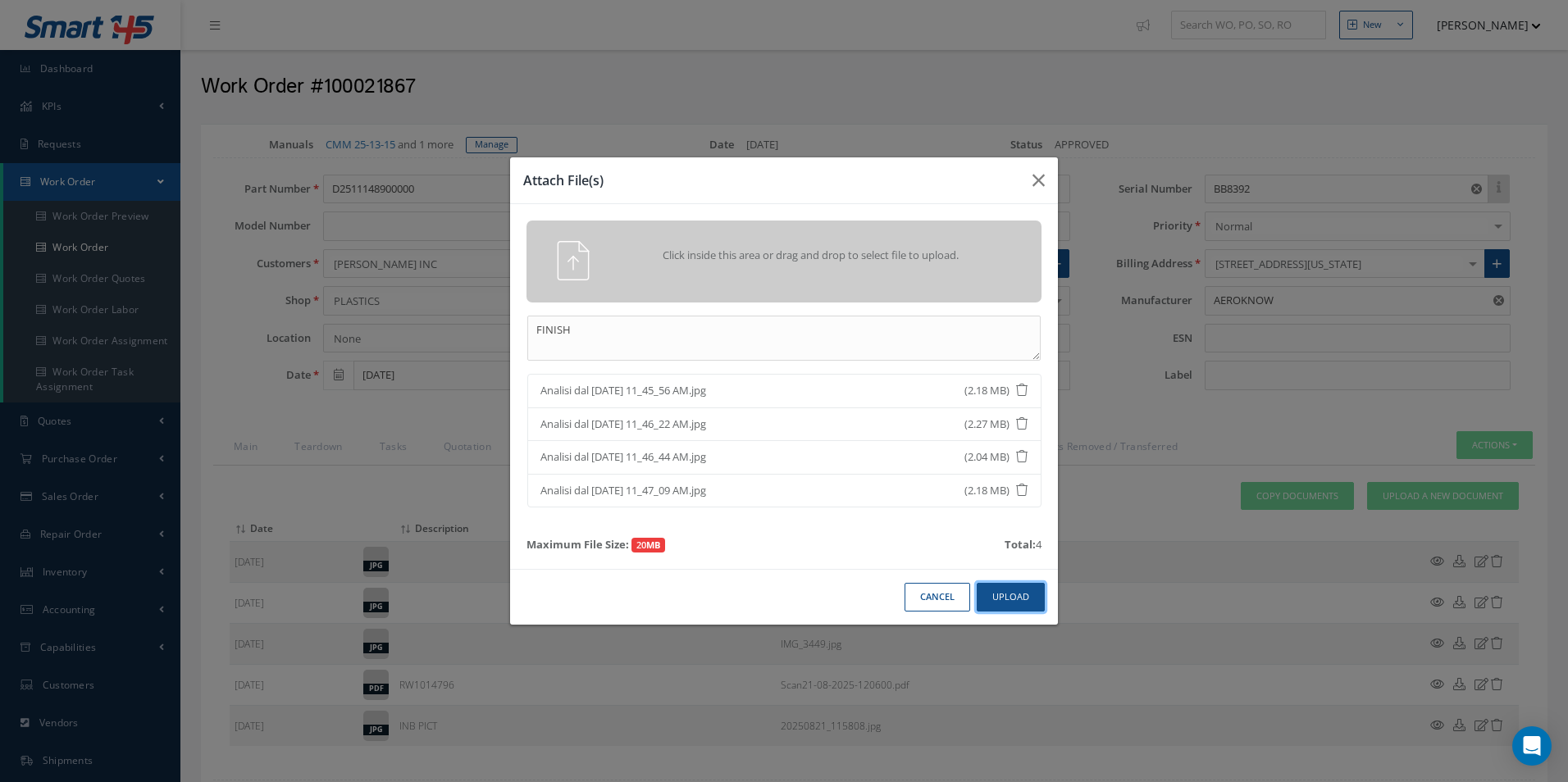
click at [1022, 594] on button "Upload" at bounding box center [1010, 597] width 68 height 29
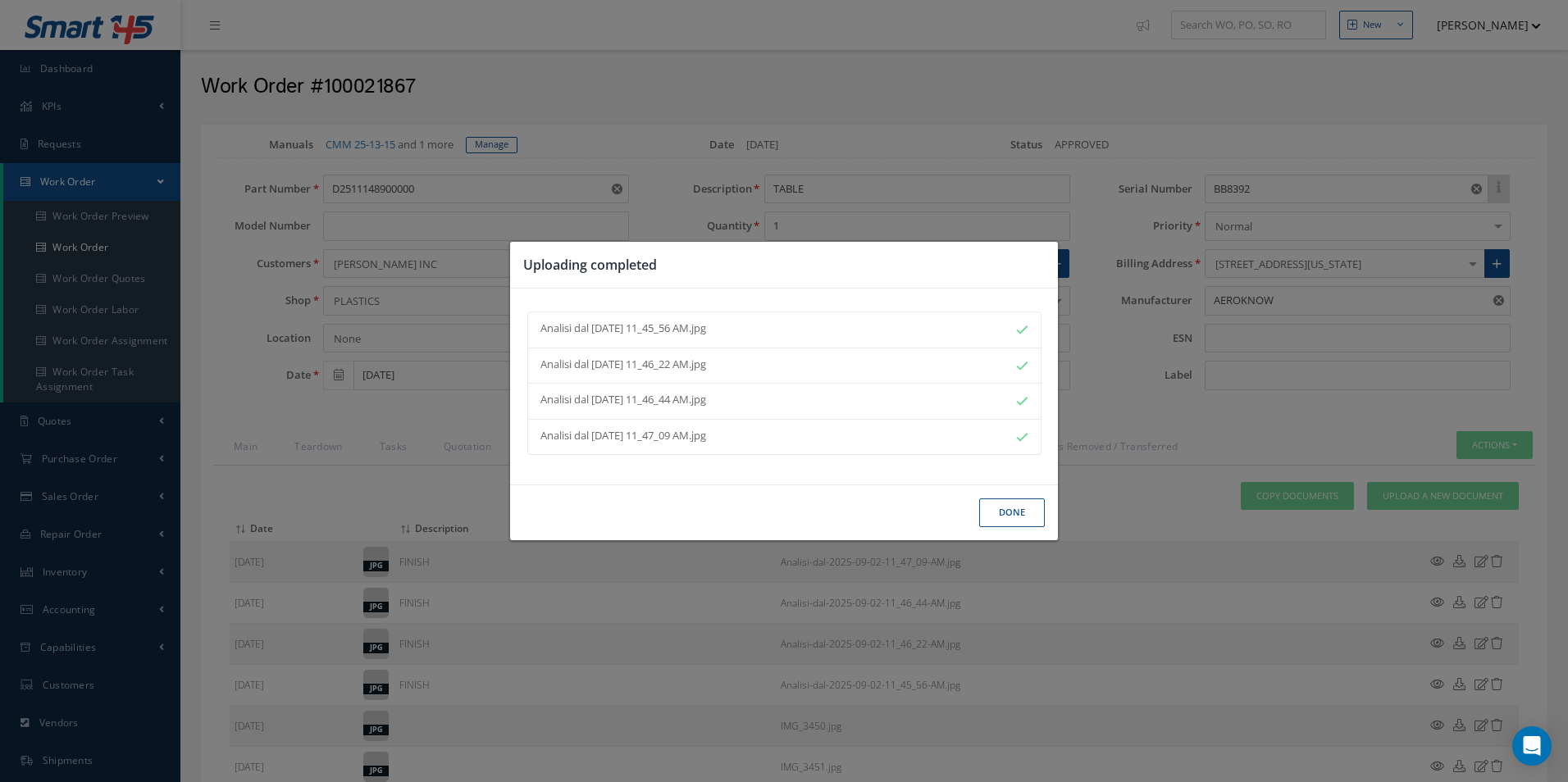
click at [1018, 507] on button "Done" at bounding box center [1012, 513] width 65 height 29
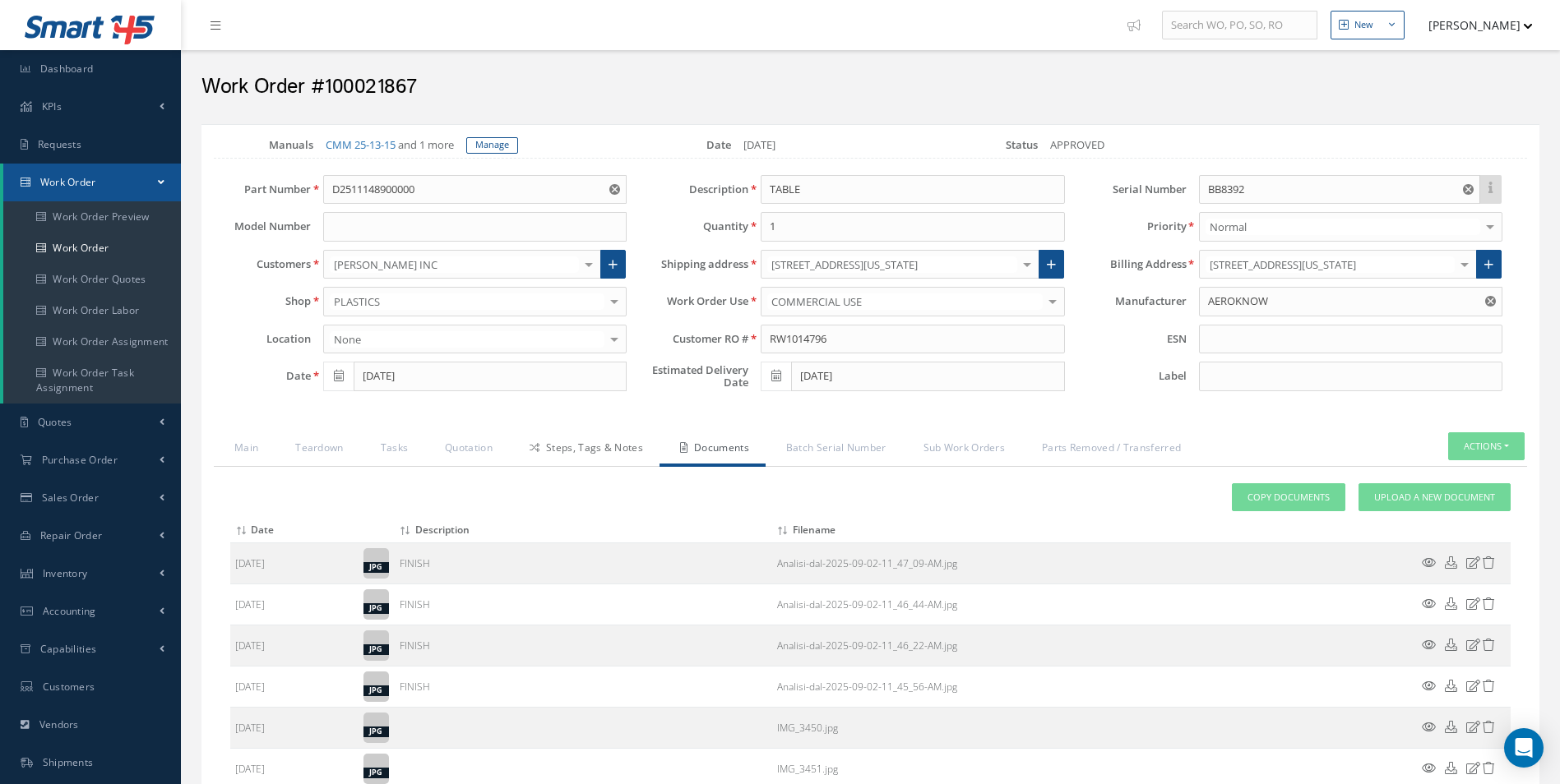
click at [588, 445] on link "Steps, Tags & Notes" at bounding box center [584, 449] width 150 height 35
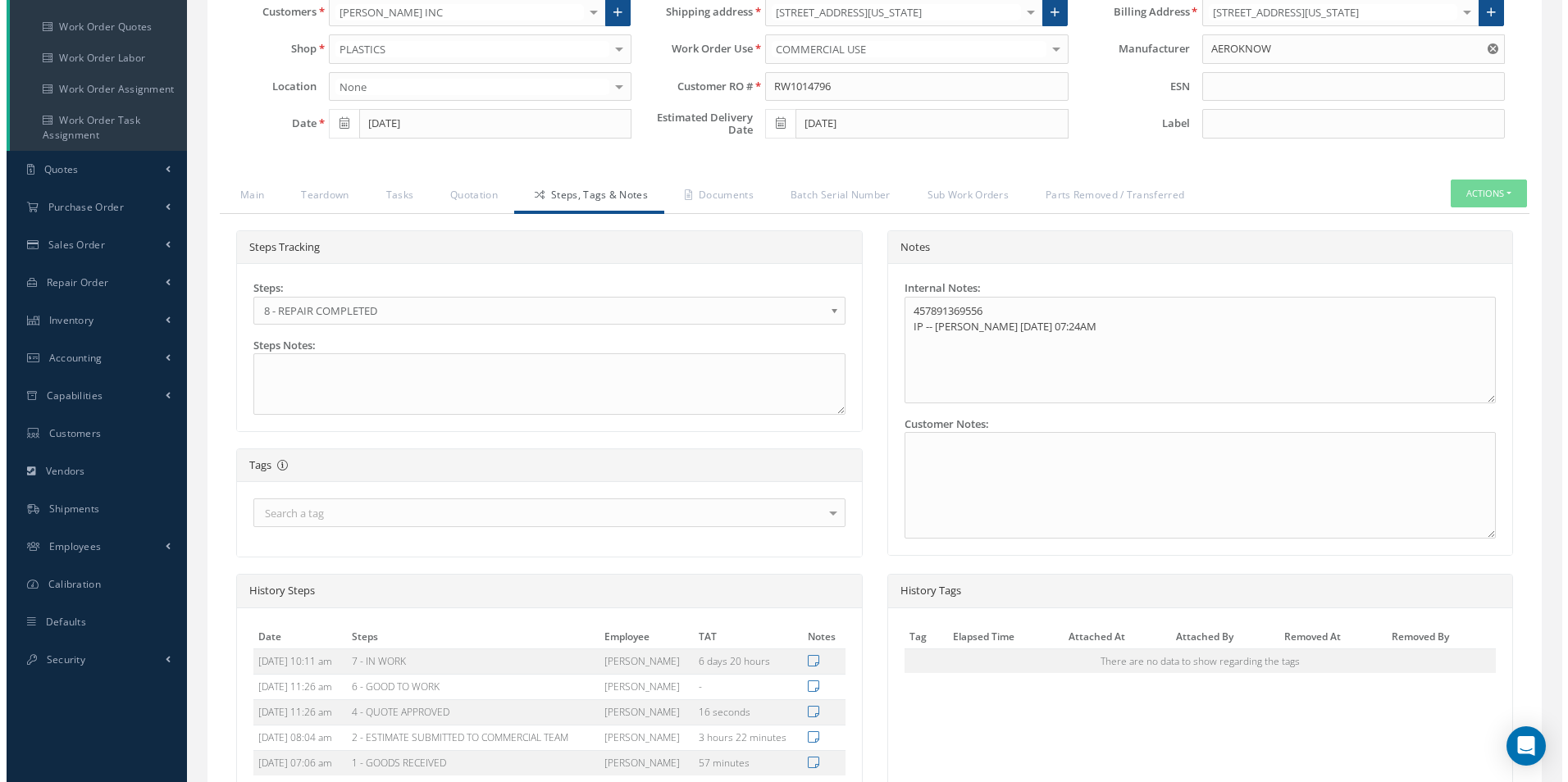
scroll to position [424, 0]
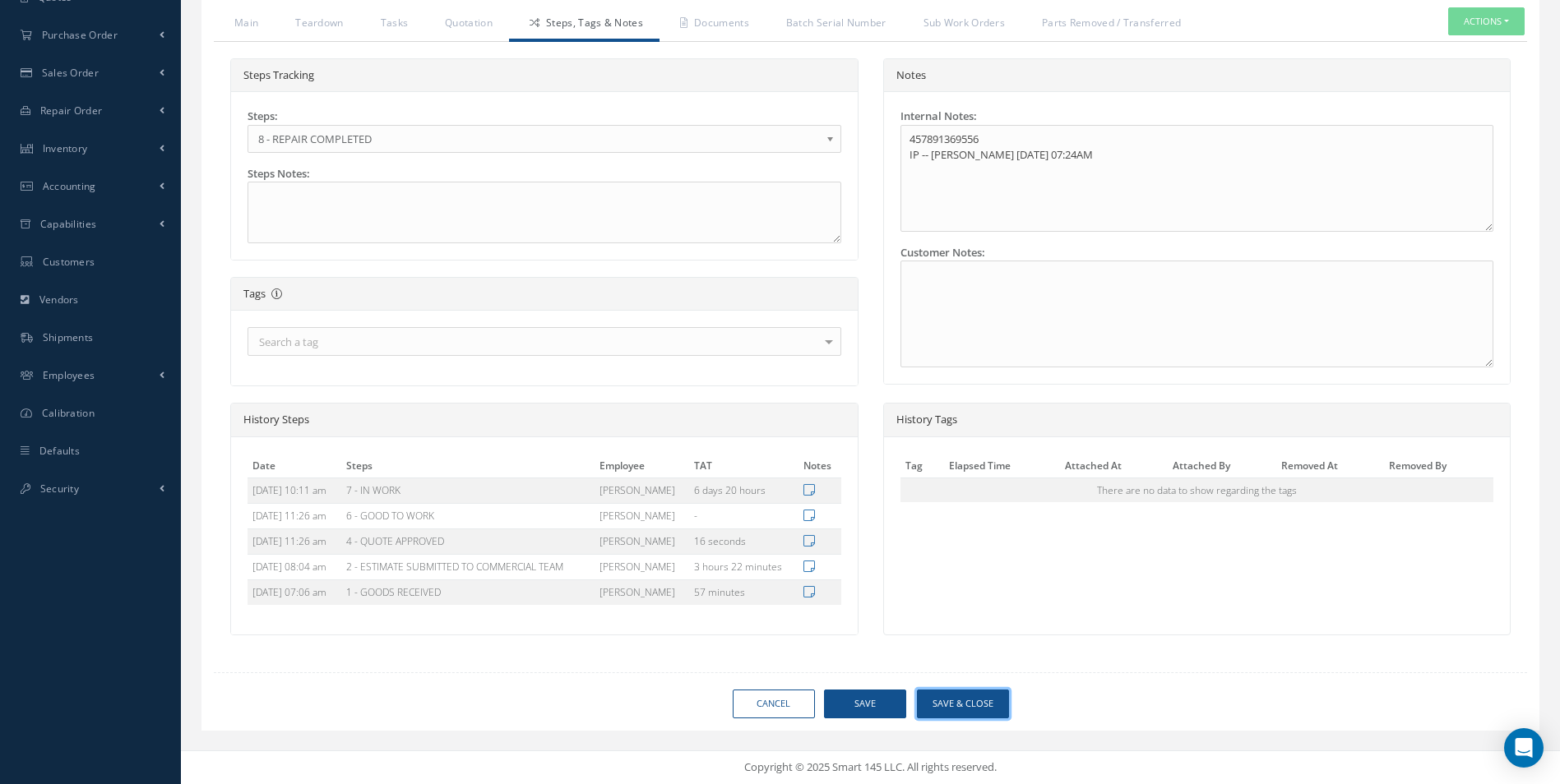
click at [947, 702] on button "Save & Close" at bounding box center [962, 704] width 92 height 29
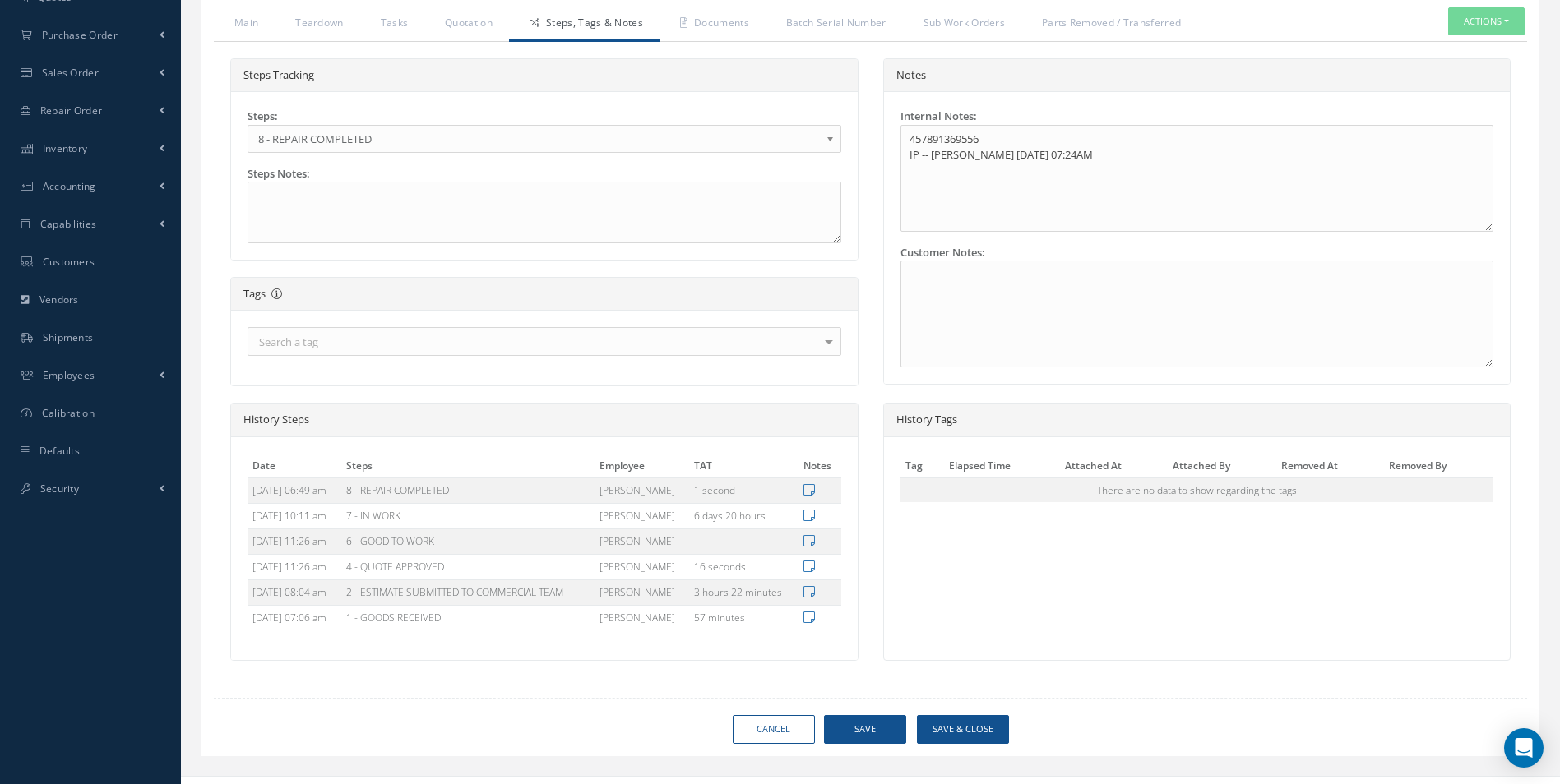
type input "AEROKNOW"
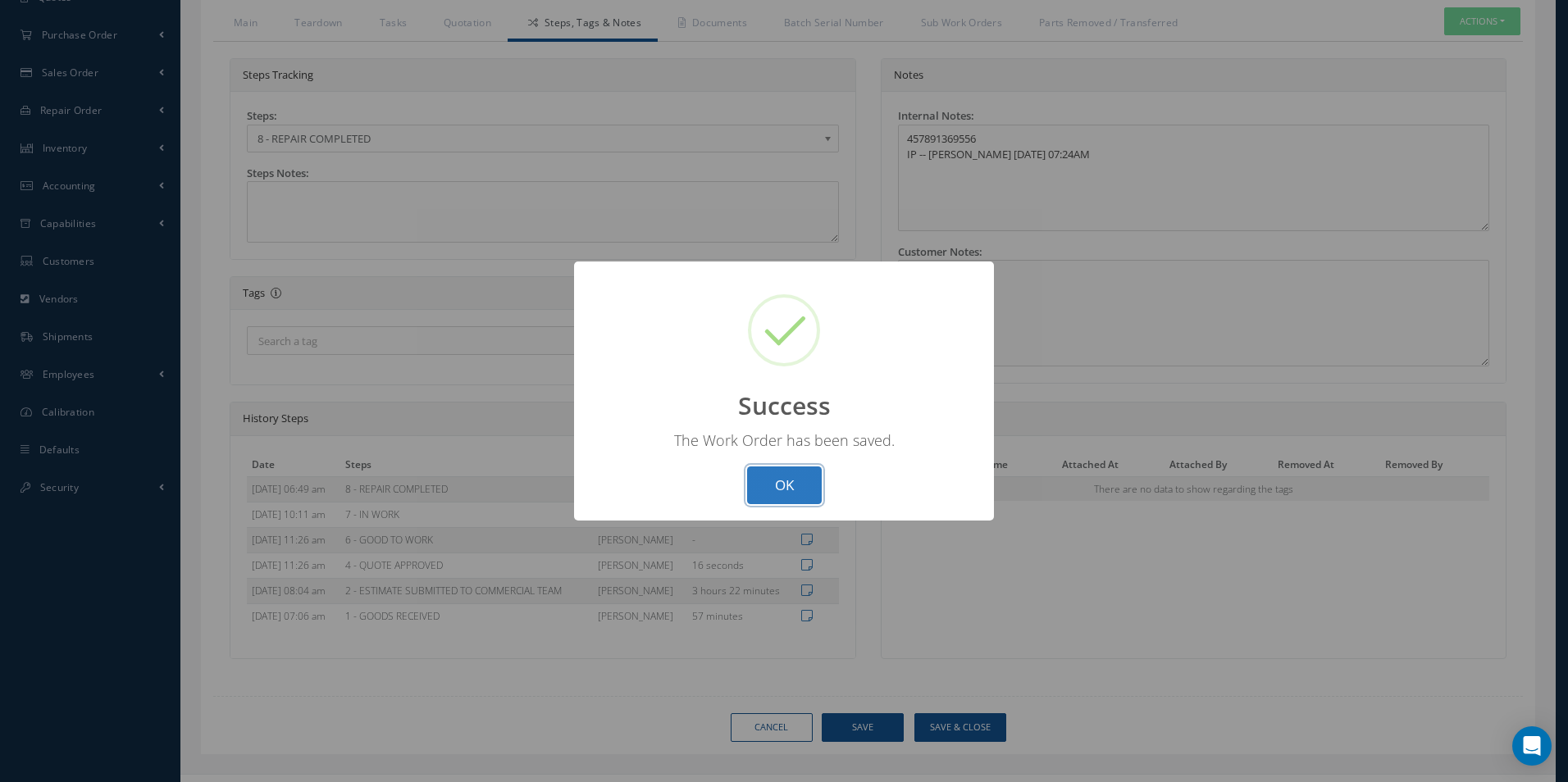
click at [801, 488] on button "OK" at bounding box center [785, 485] width 75 height 38
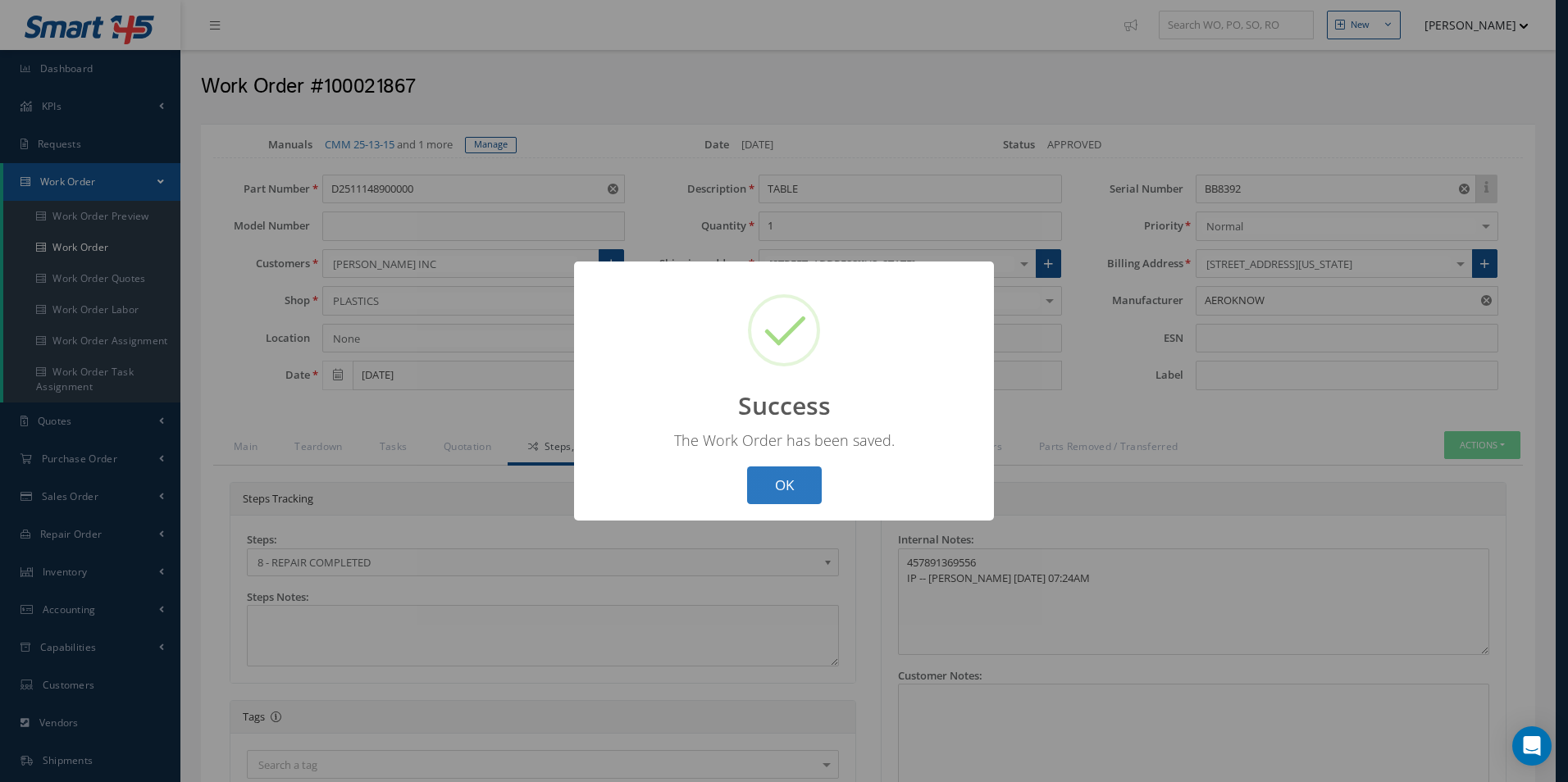
select select "25"
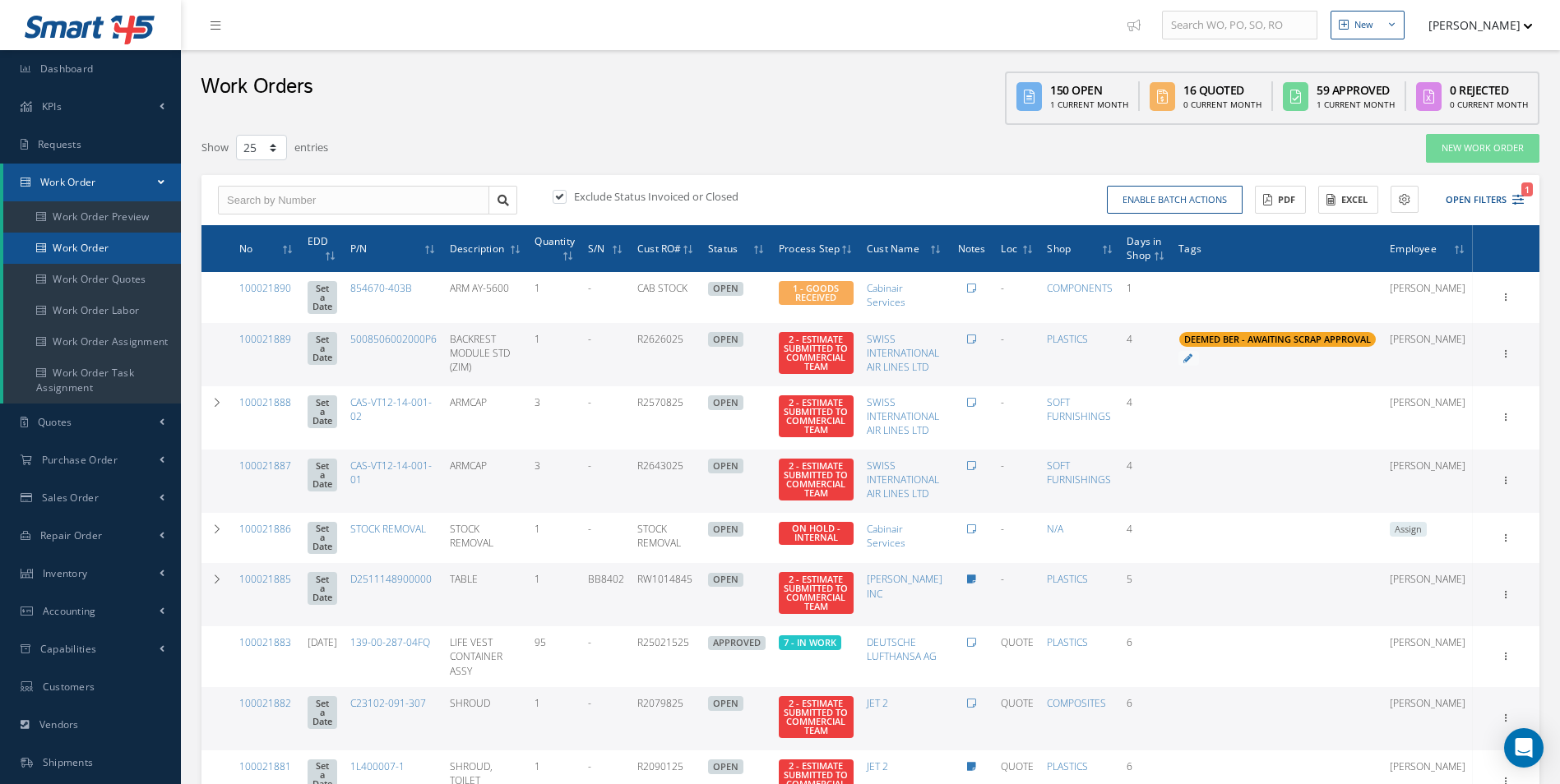
click at [123, 250] on link "Work Order" at bounding box center [92, 248] width 177 height 31
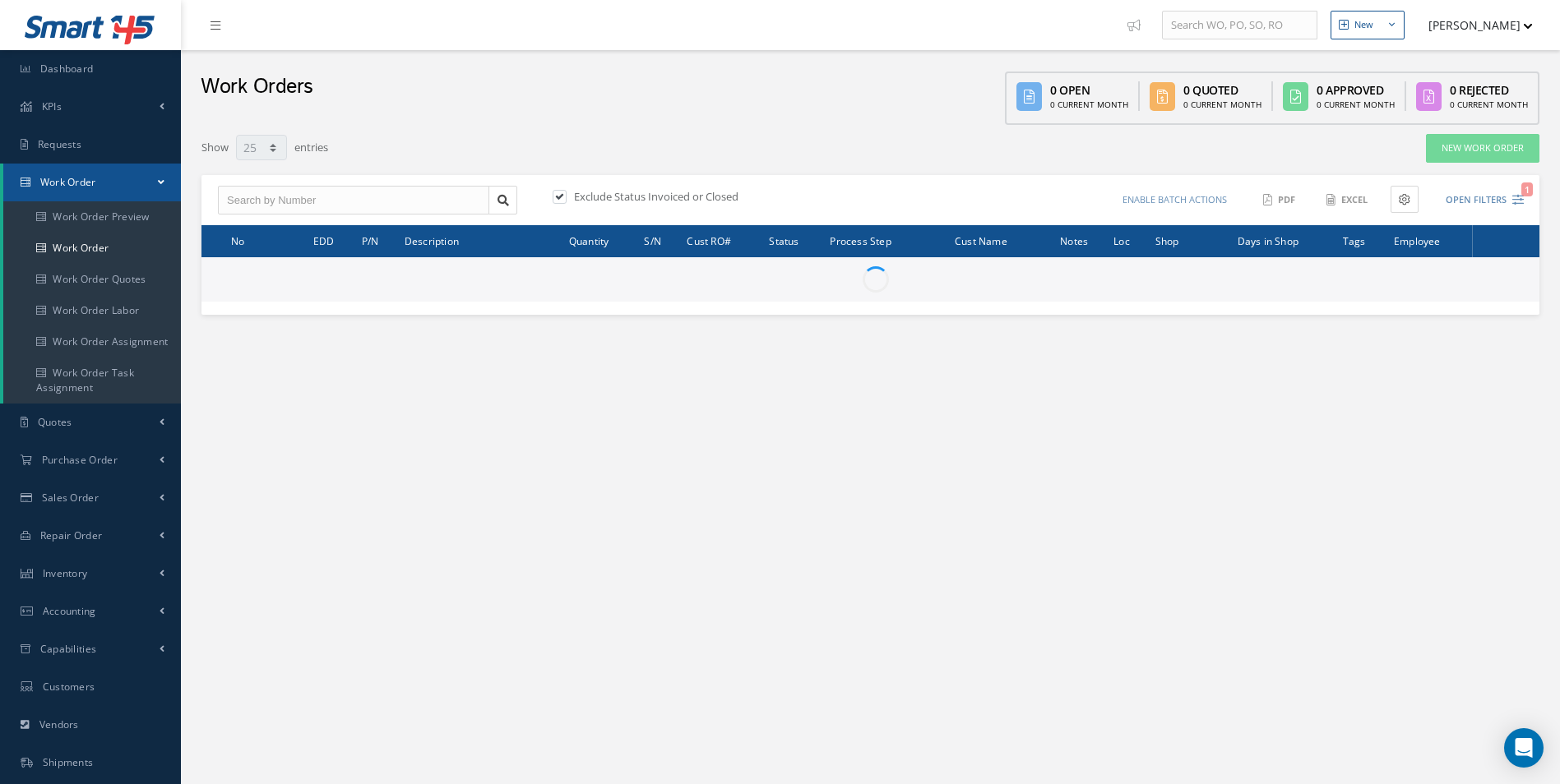
select select "25"
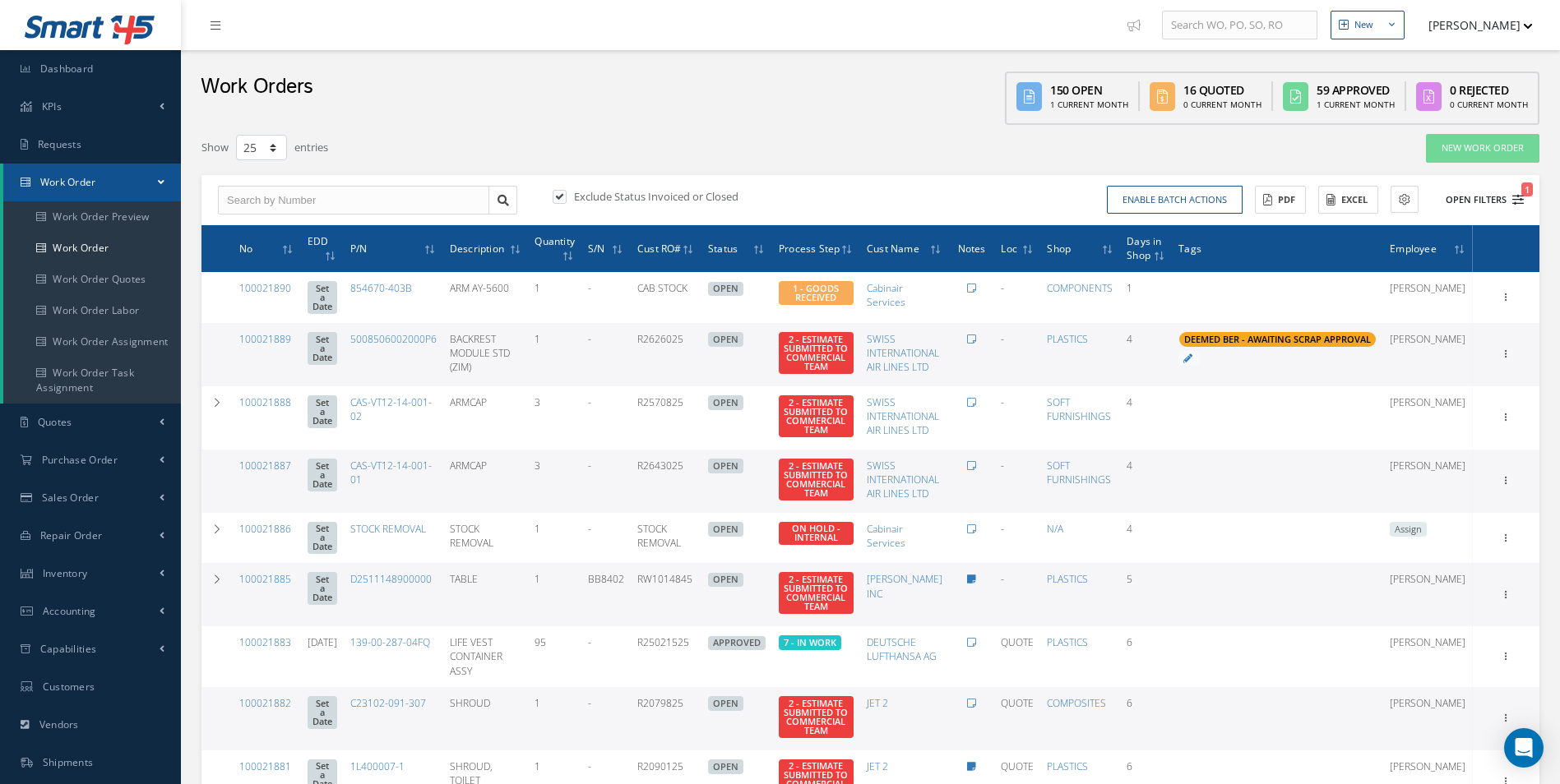
click at [1518, 198] on icon "1" at bounding box center [1518, 200] width 11 height 11
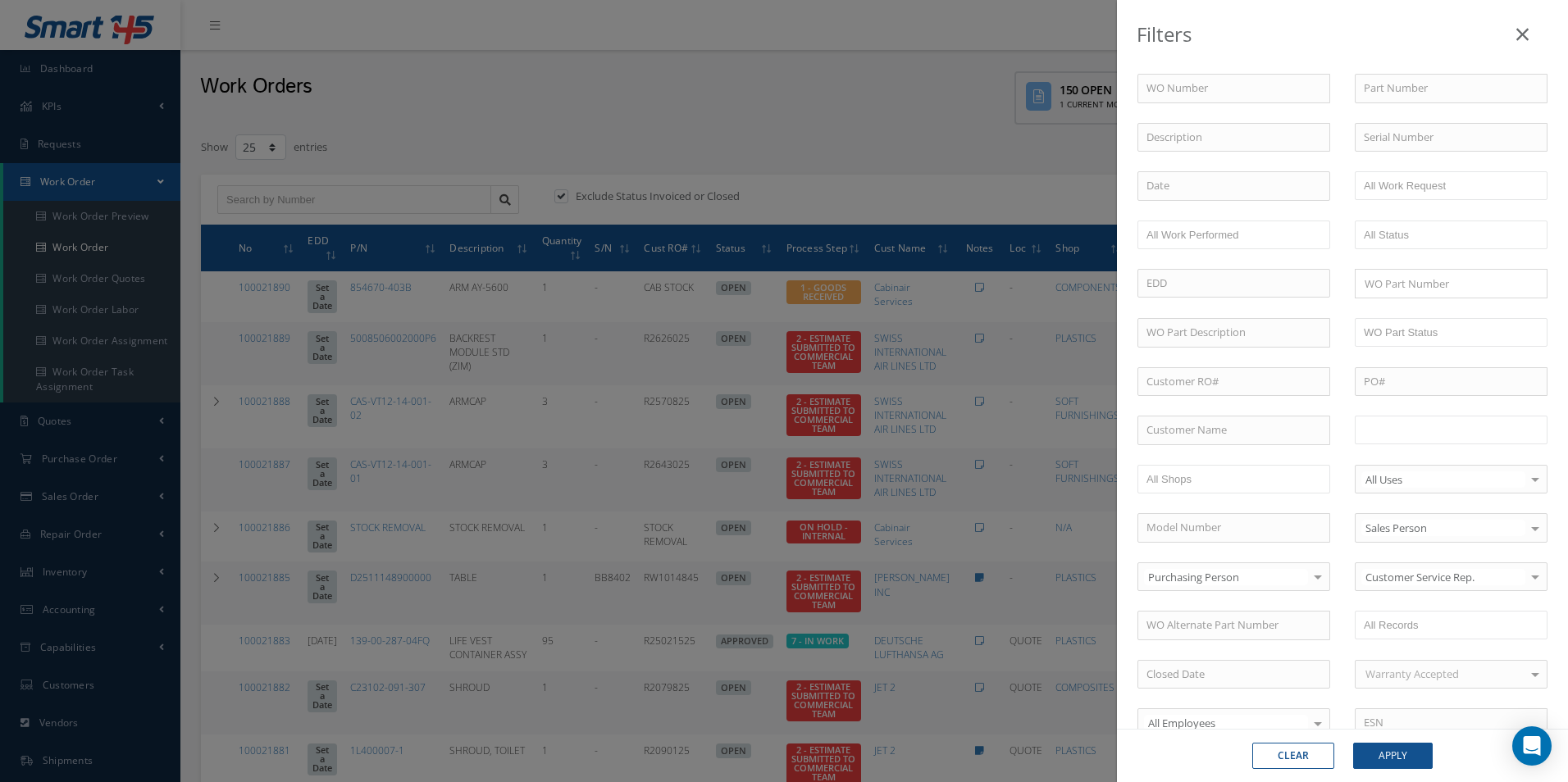
click at [1445, 436] on input "text" at bounding box center [1416, 430] width 104 height 21
click at [1380, 770] on div "Clear Apply" at bounding box center [1343, 755] width 451 height 53
click at [1380, 757] on button "Apply" at bounding box center [1392, 756] width 80 height 26
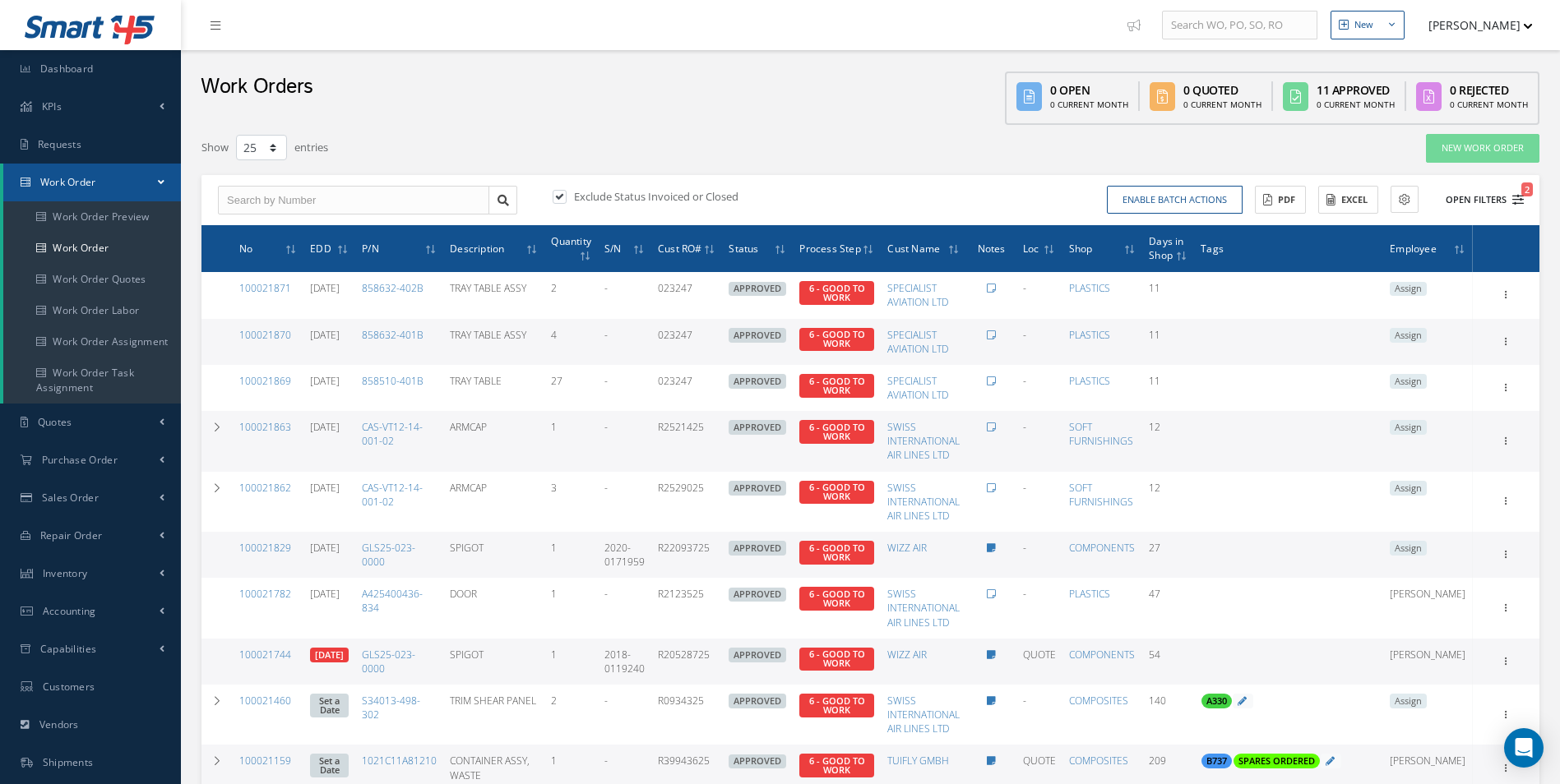
click at [1517, 202] on icon "2" at bounding box center [1518, 200] width 11 height 11
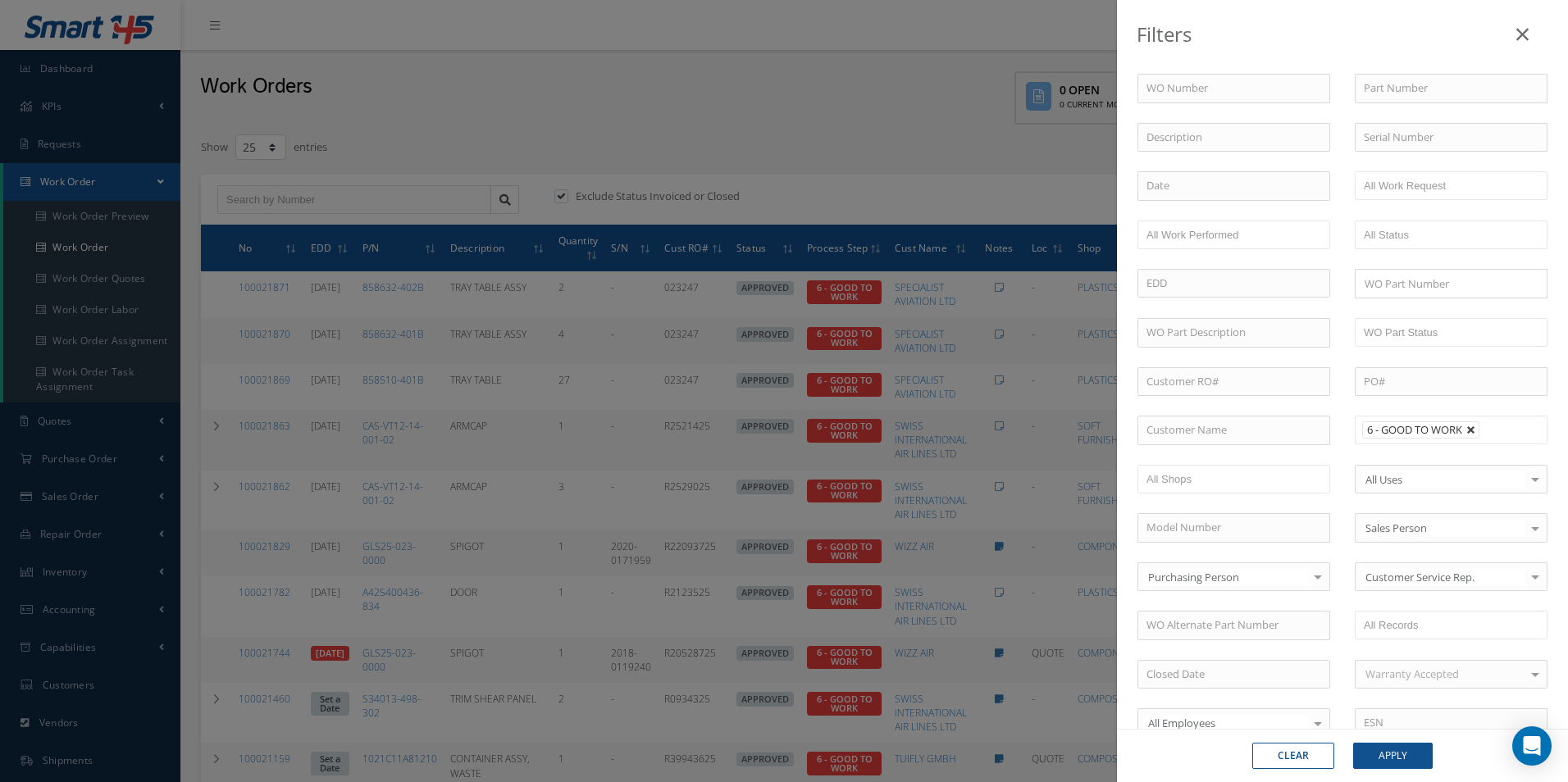
click at [1469, 427] on link at bounding box center [1471, 430] width 10 height 10
type input "All Proccess Step"
click at [1215, 428] on input "text" at bounding box center [1234, 430] width 193 height 30
click at [1266, 462] on div "[PERSON_NAME] INC" at bounding box center [1234, 460] width 175 height 17
type input "[PERSON_NAME] INC"
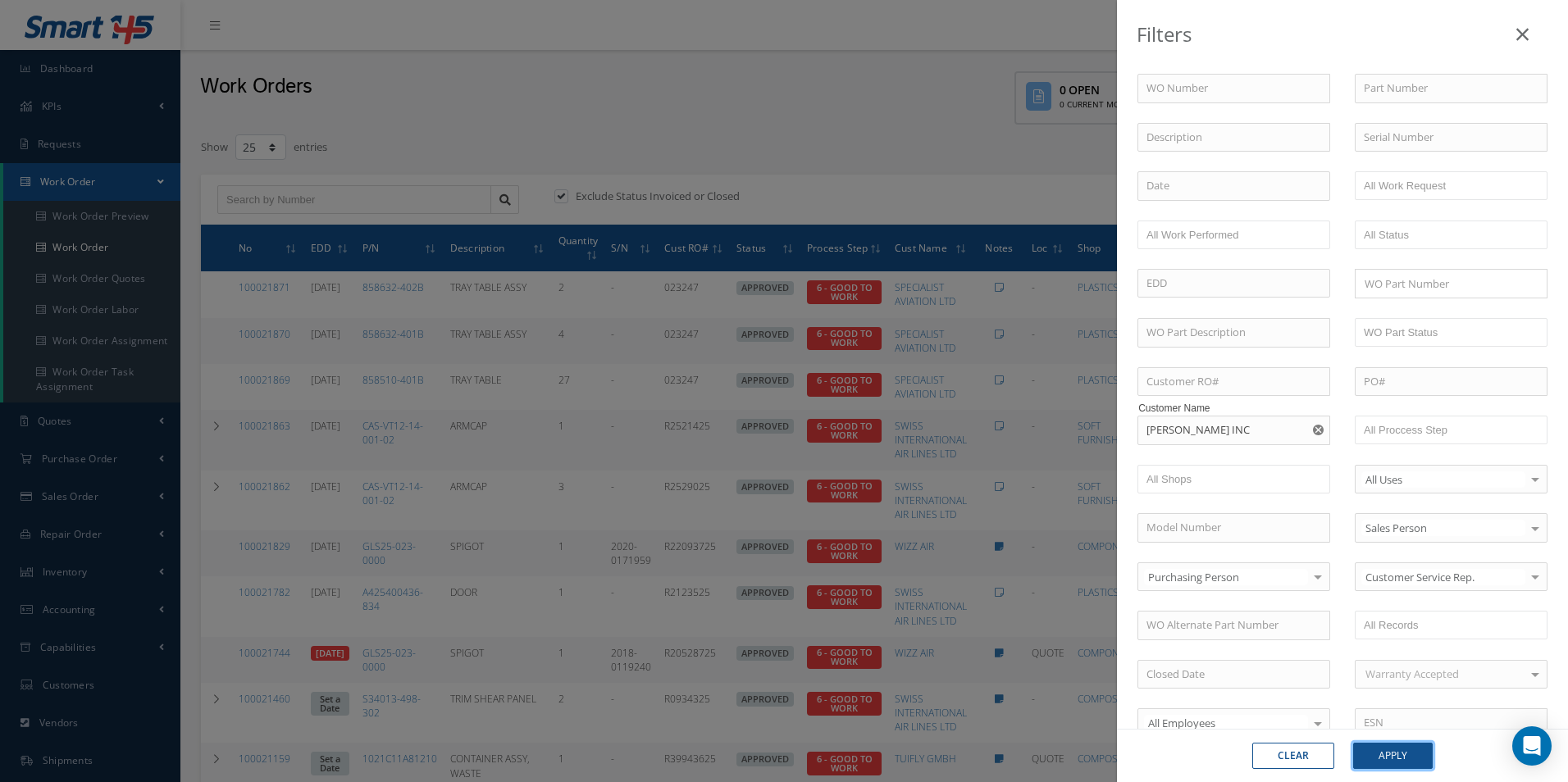
click at [1391, 758] on button "Apply" at bounding box center [1392, 756] width 80 height 26
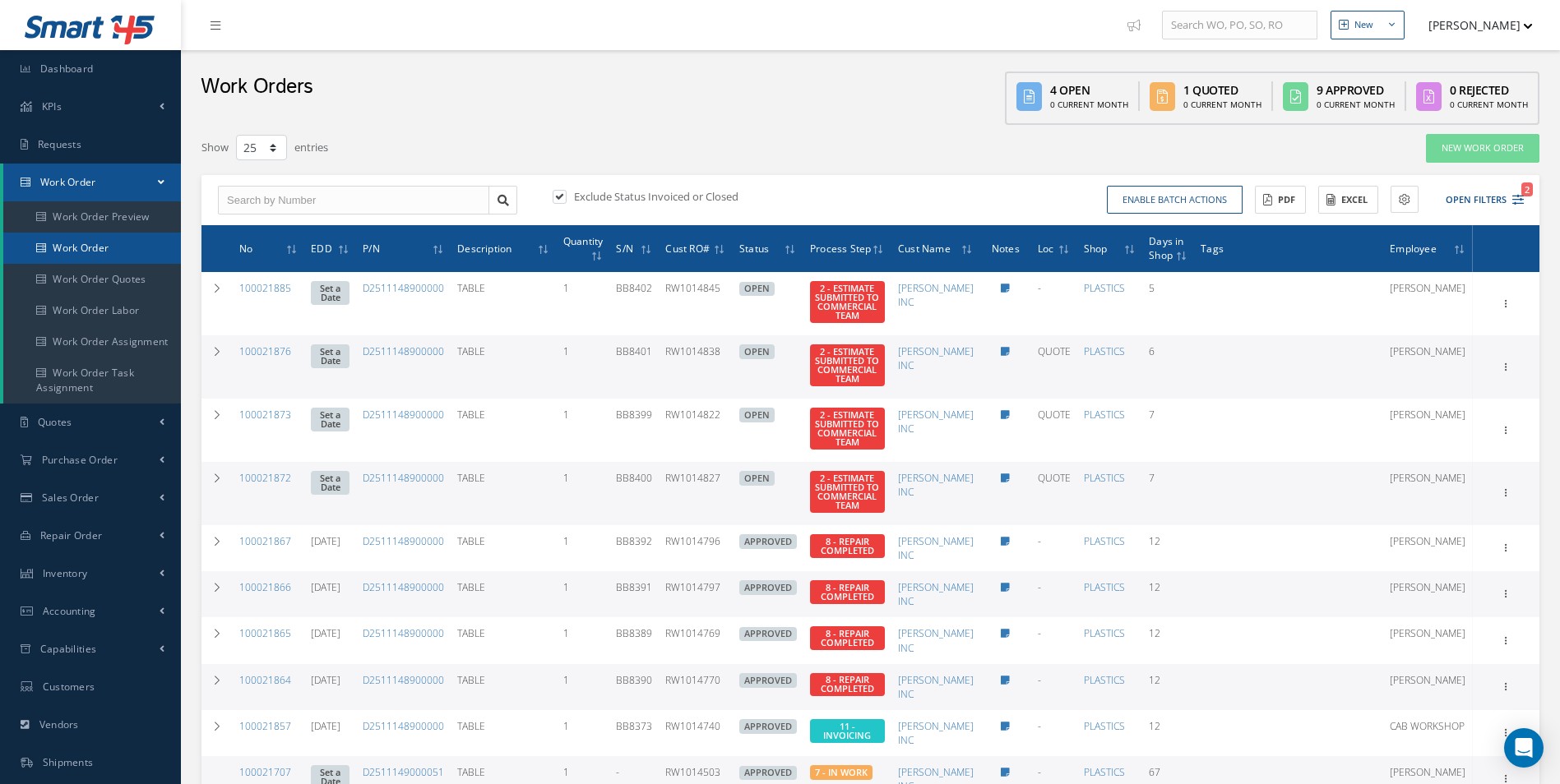
click at [47, 254] on link "Work Order" at bounding box center [92, 248] width 177 height 31
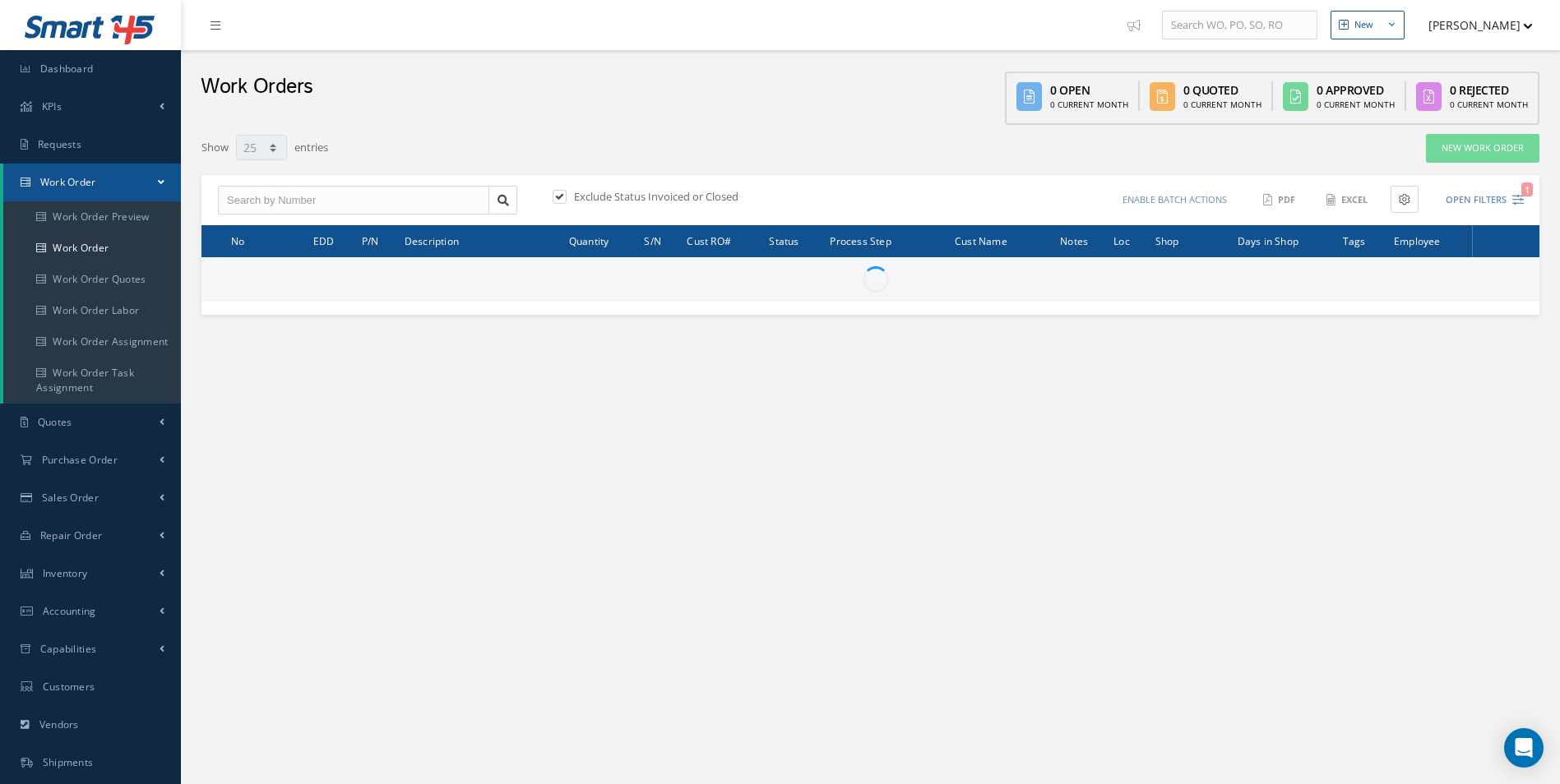
select select "25"
